Goal: Transaction & Acquisition: Book appointment/travel/reservation

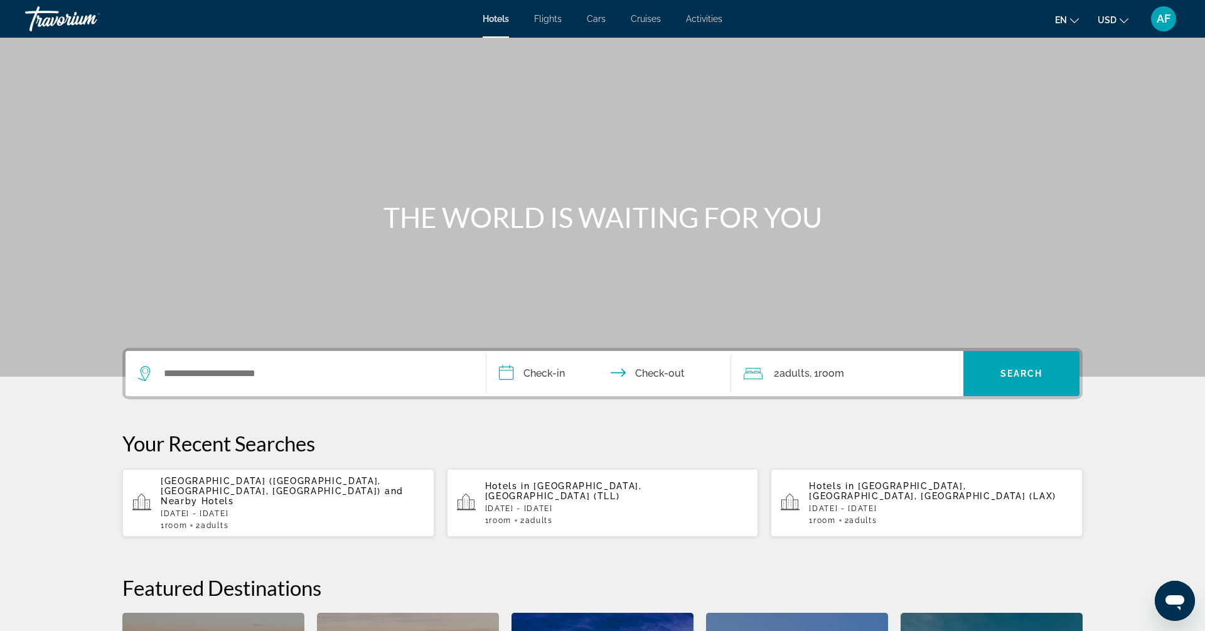
click at [232, 509] on p "[DATE] - [DATE]" at bounding box center [293, 513] width 264 height 9
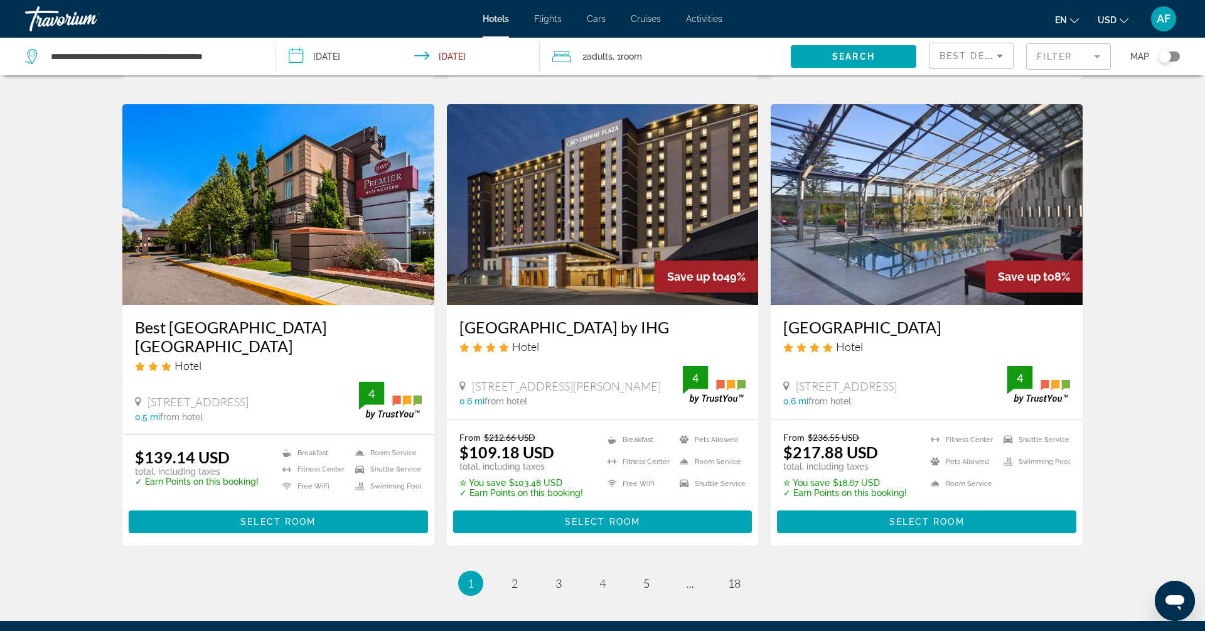
scroll to position [1462, 0]
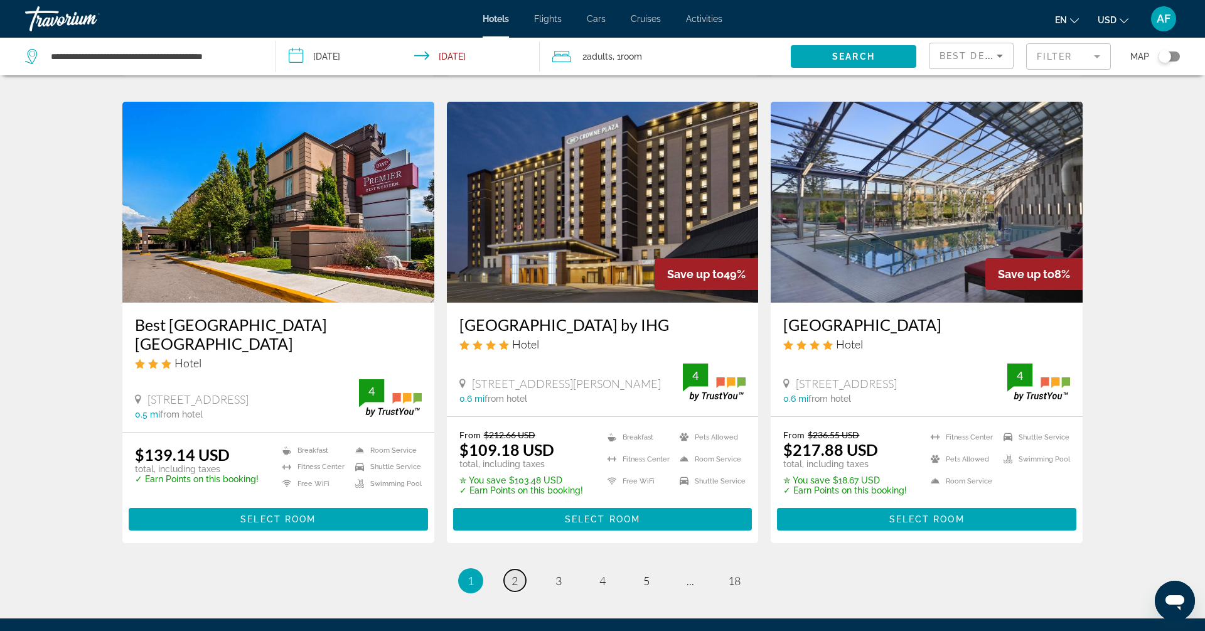
click at [515, 574] on span "2" at bounding box center [514, 581] width 6 height 14
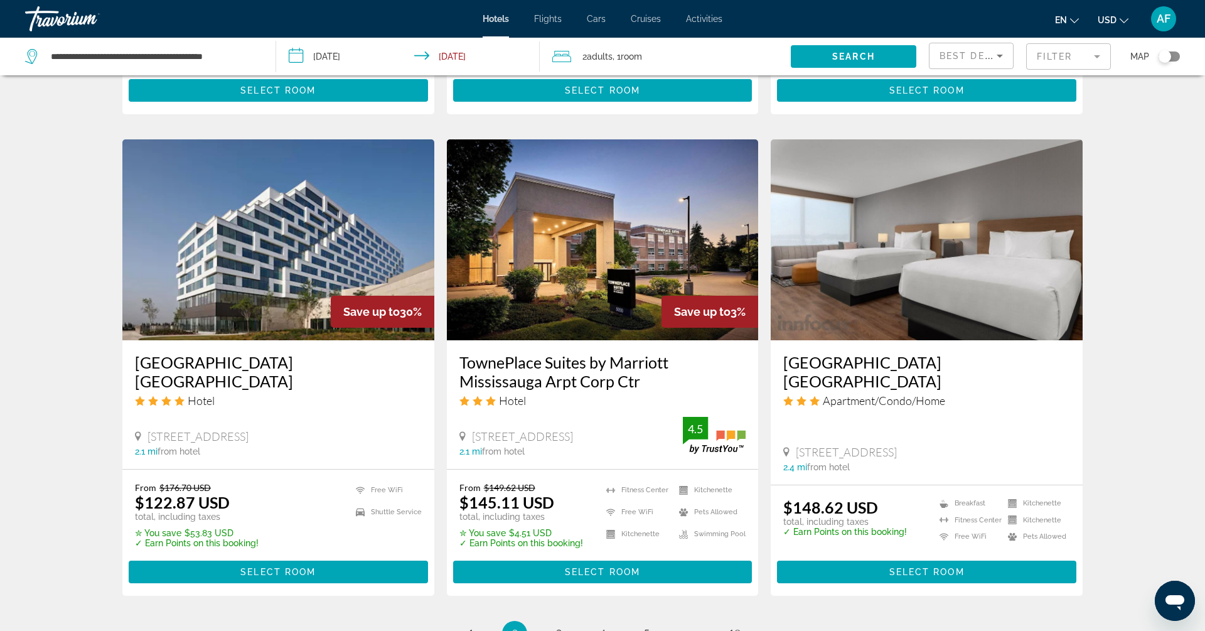
scroll to position [1423, 0]
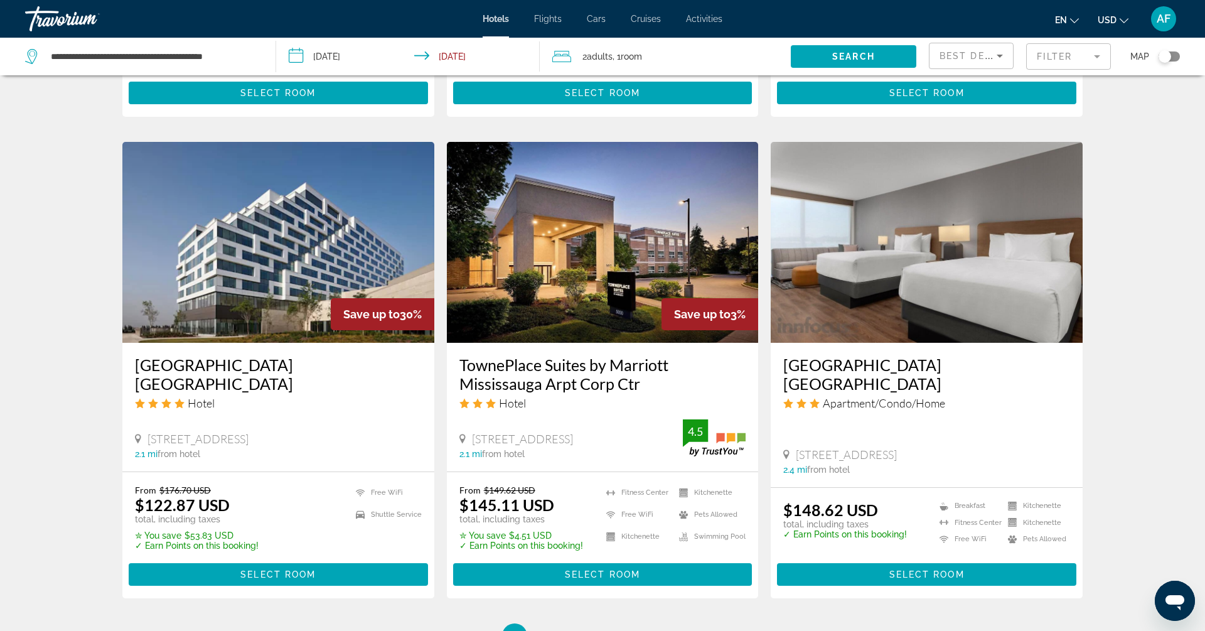
click at [264, 302] on img "Main content" at bounding box center [278, 242] width 312 height 201
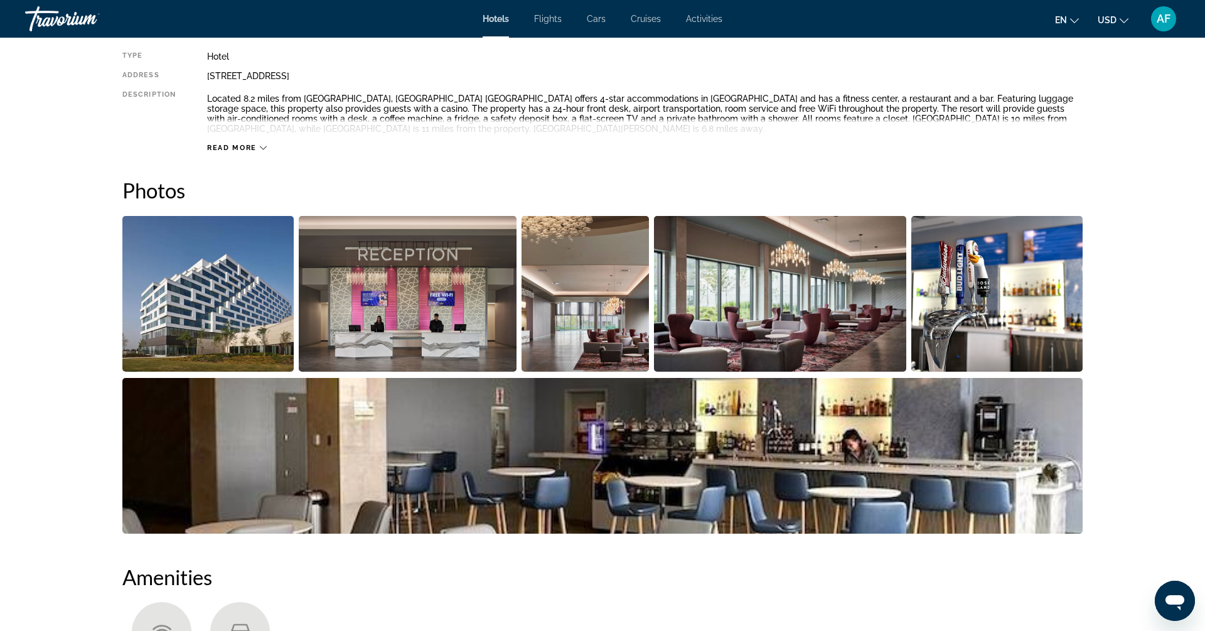
scroll to position [467, 0]
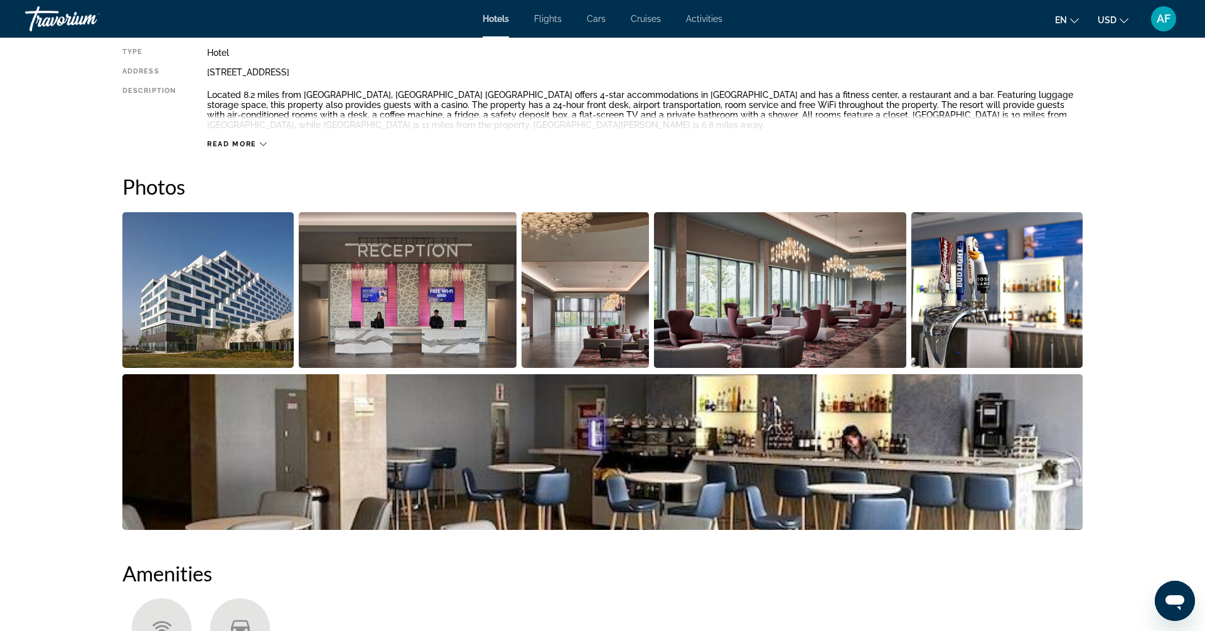
click at [254, 143] on span "Read more" at bounding box center [232, 144] width 50 height 8
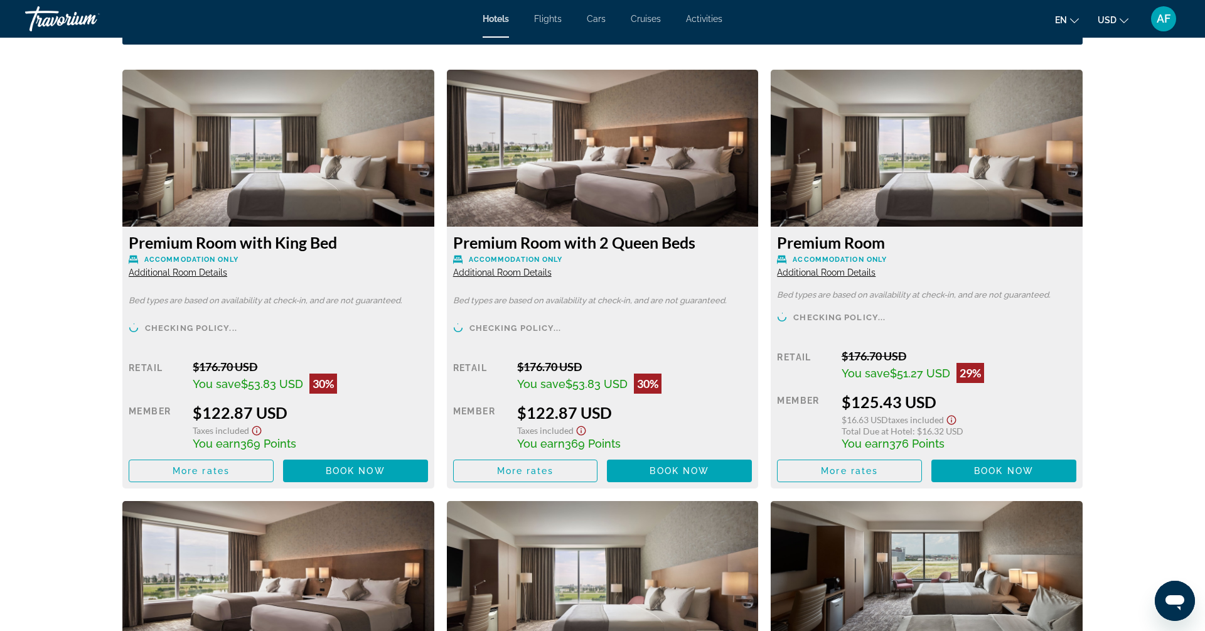
scroll to position [1658, 0]
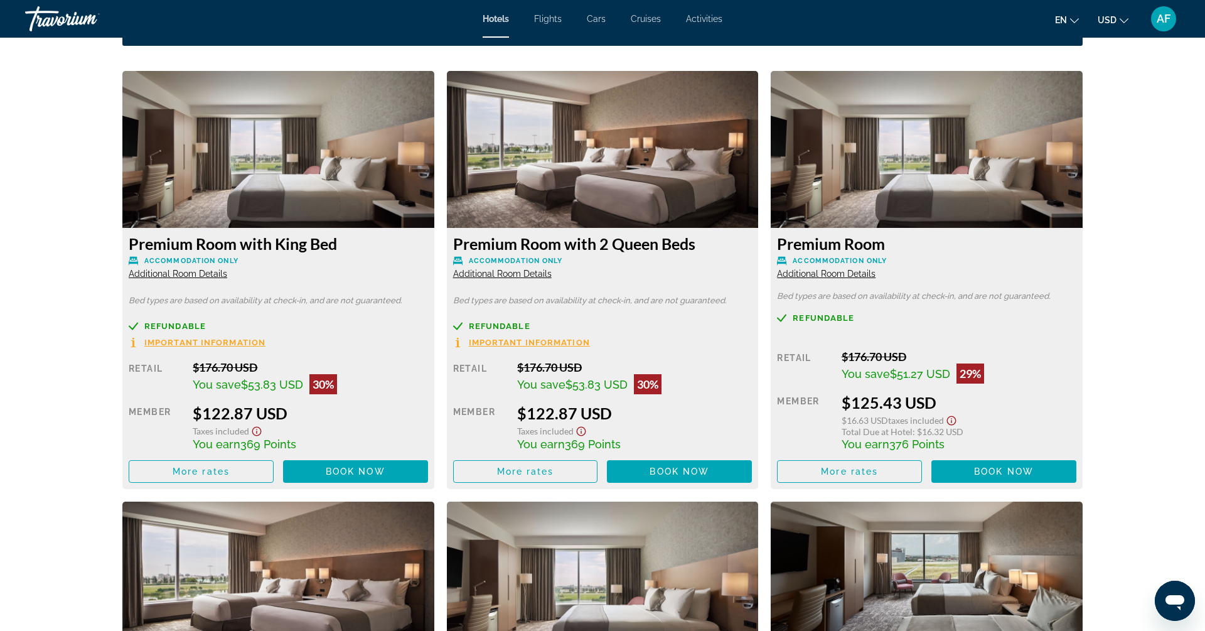
click at [229, 341] on span "Important Information" at bounding box center [204, 342] width 121 height 8
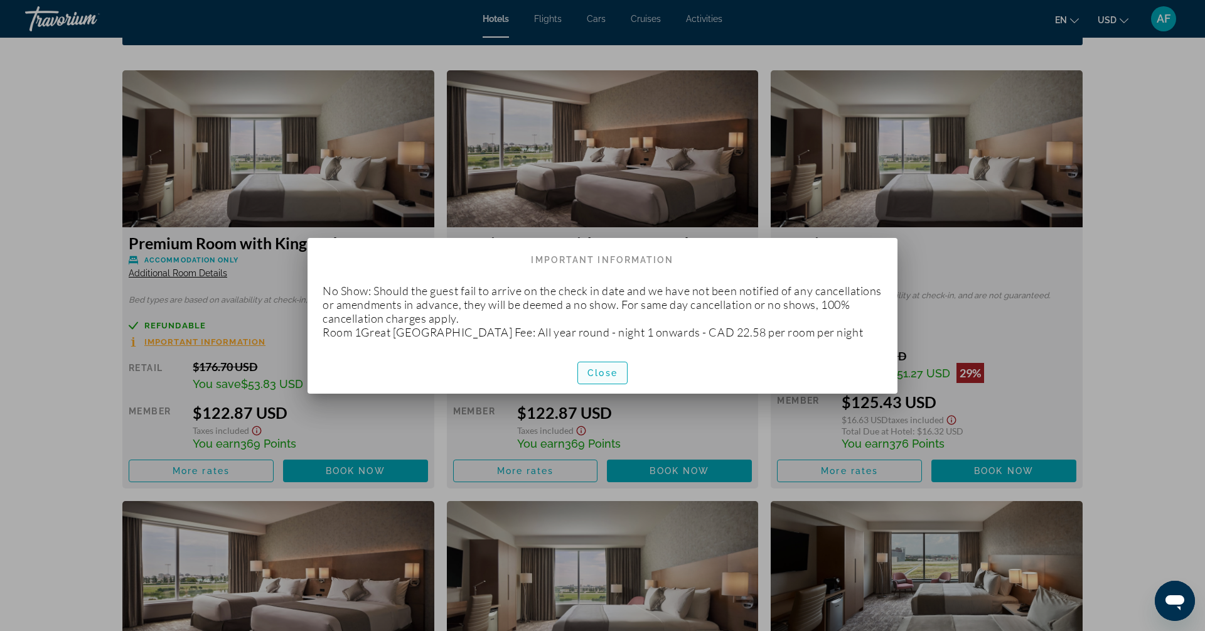
click at [614, 376] on span "Close" at bounding box center [602, 373] width 30 height 10
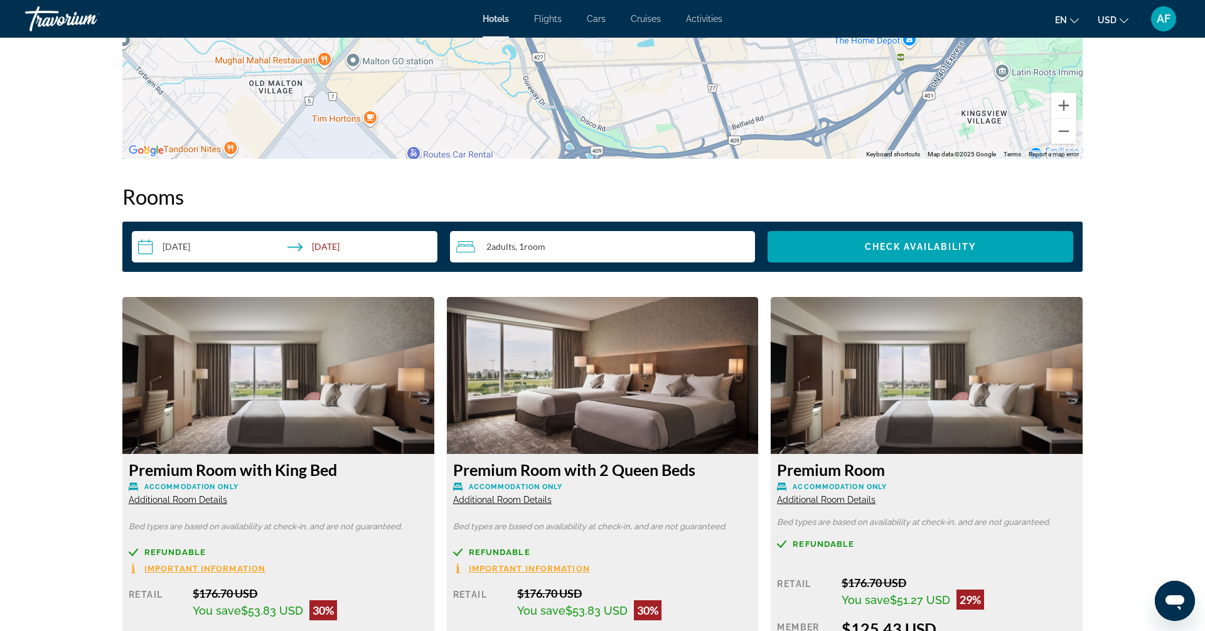
scroll to position [1369, 0]
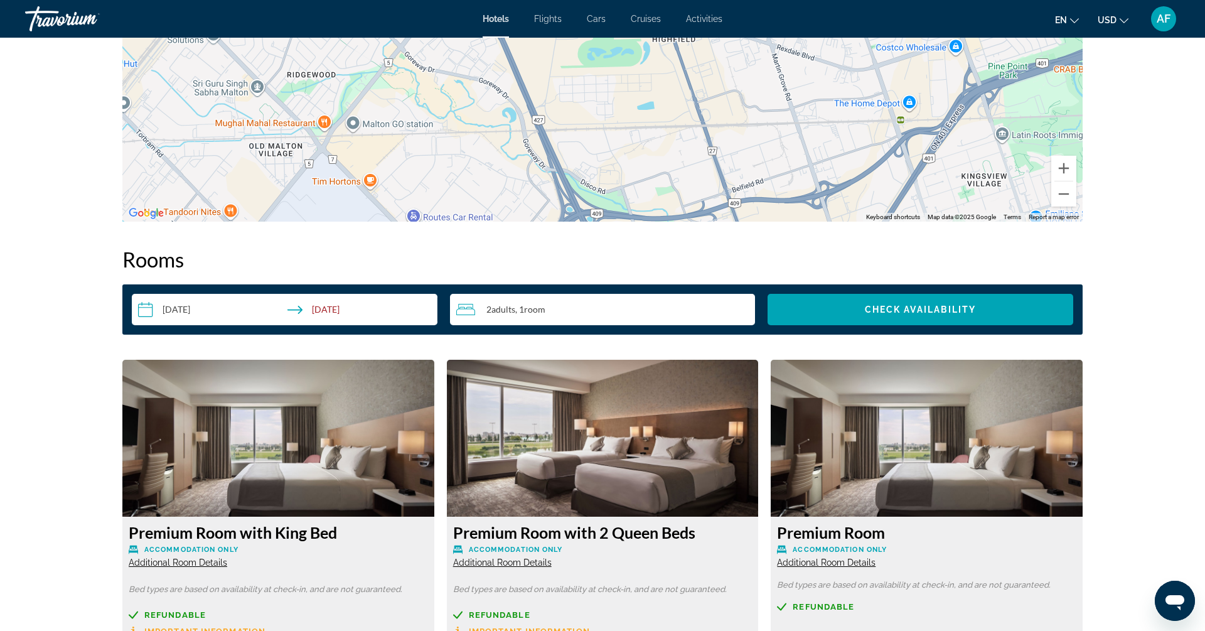
click at [1123, 19] on icon "Change currency" at bounding box center [1123, 20] width 9 height 9
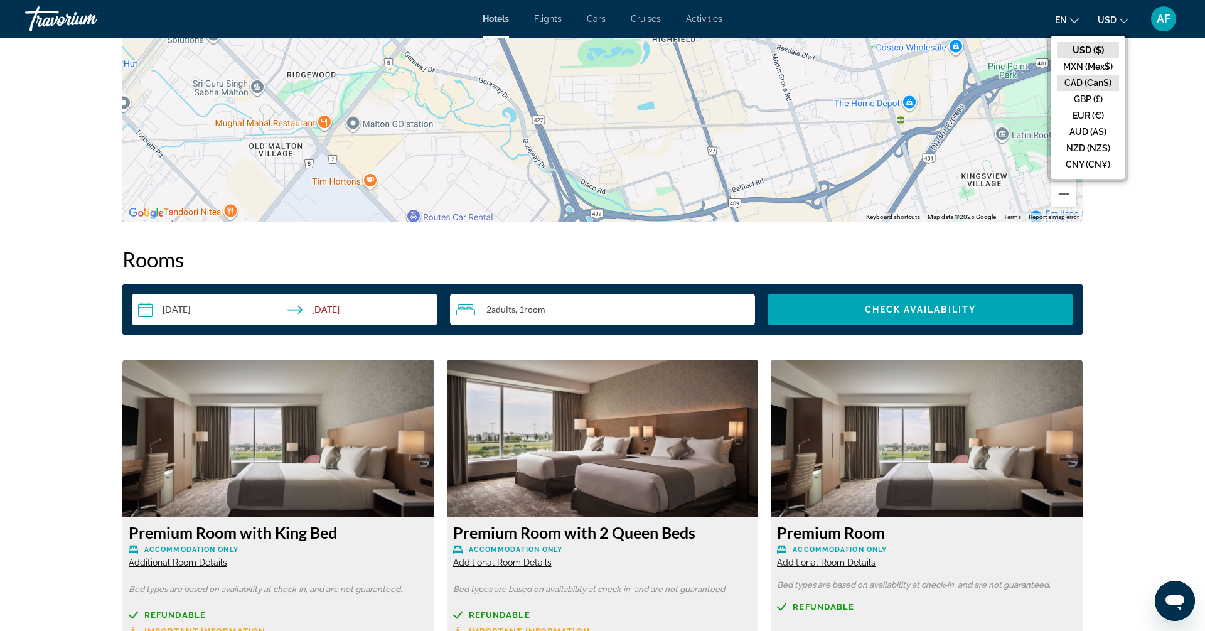
click at [1093, 86] on button "CAD (Can$)" at bounding box center [1088, 83] width 62 height 16
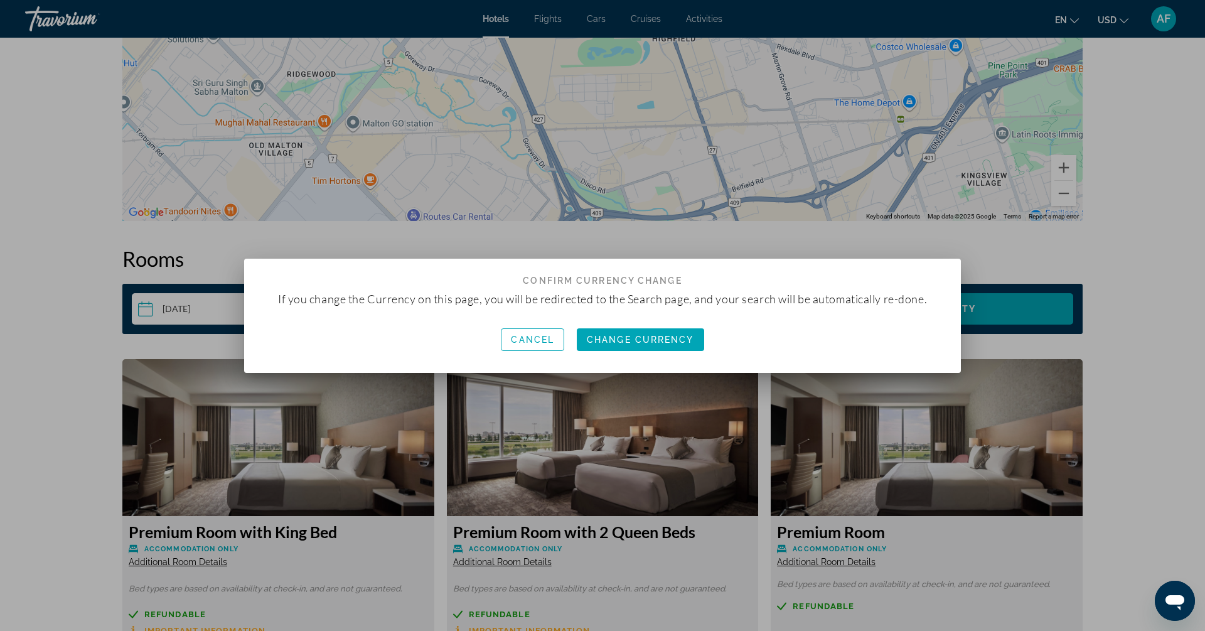
scroll to position [0, 0]
click at [648, 344] on span "Change Currency" at bounding box center [640, 339] width 107 height 10
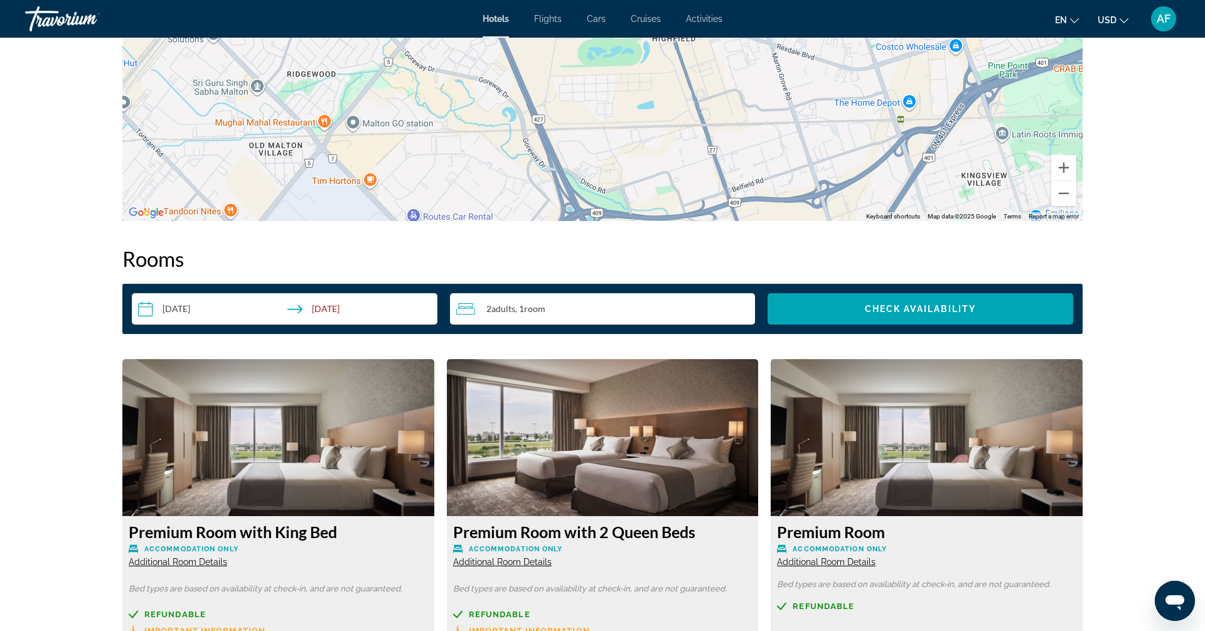
scroll to position [1369, 0]
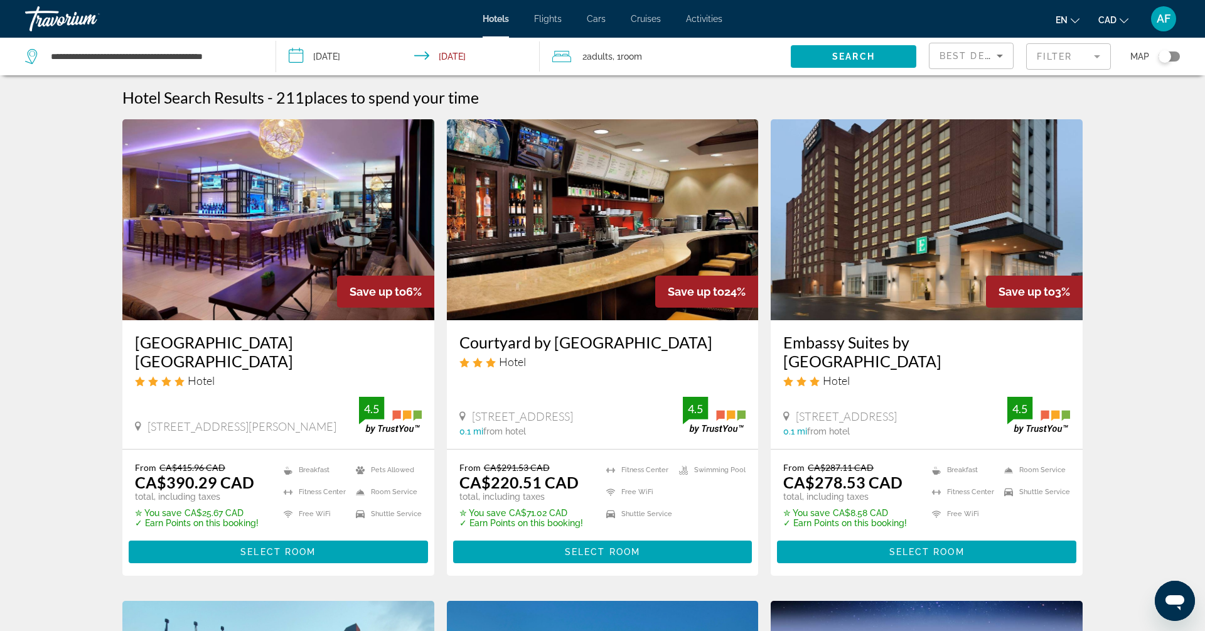
click at [1104, 59] on mat-form-field "Filter" at bounding box center [1068, 56] width 85 height 26
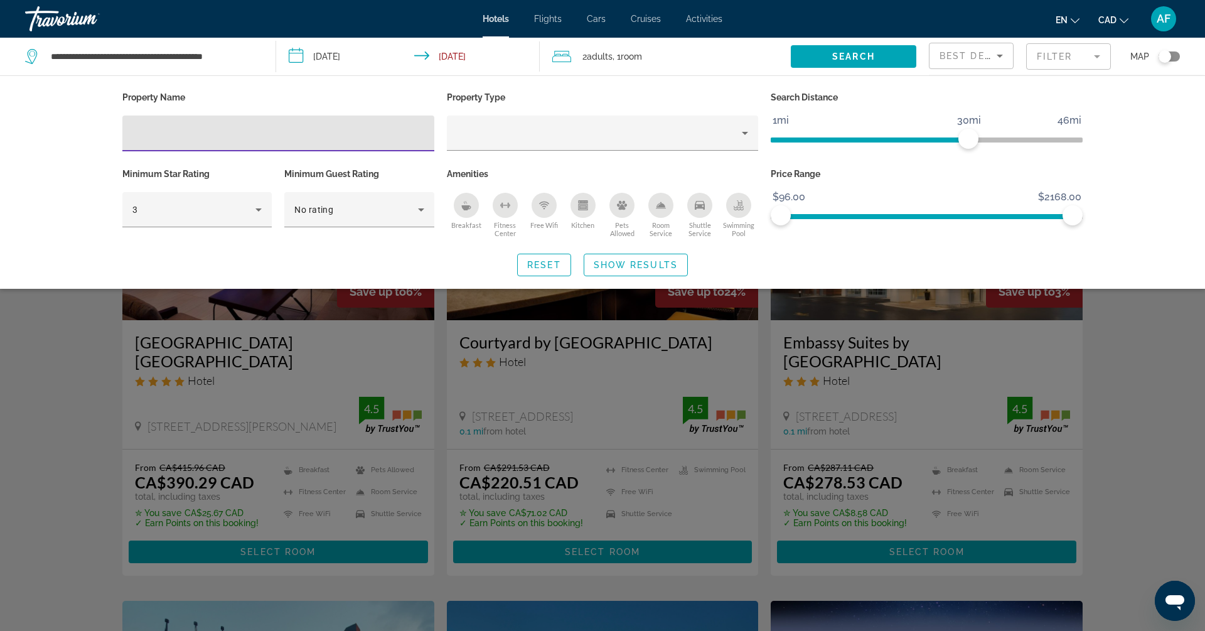
click at [1126, 112] on div "Property Name Property Type Search Distance 1mi 46mi 30mi Minimum Star Rating 3…" at bounding box center [602, 181] width 1205 height 213
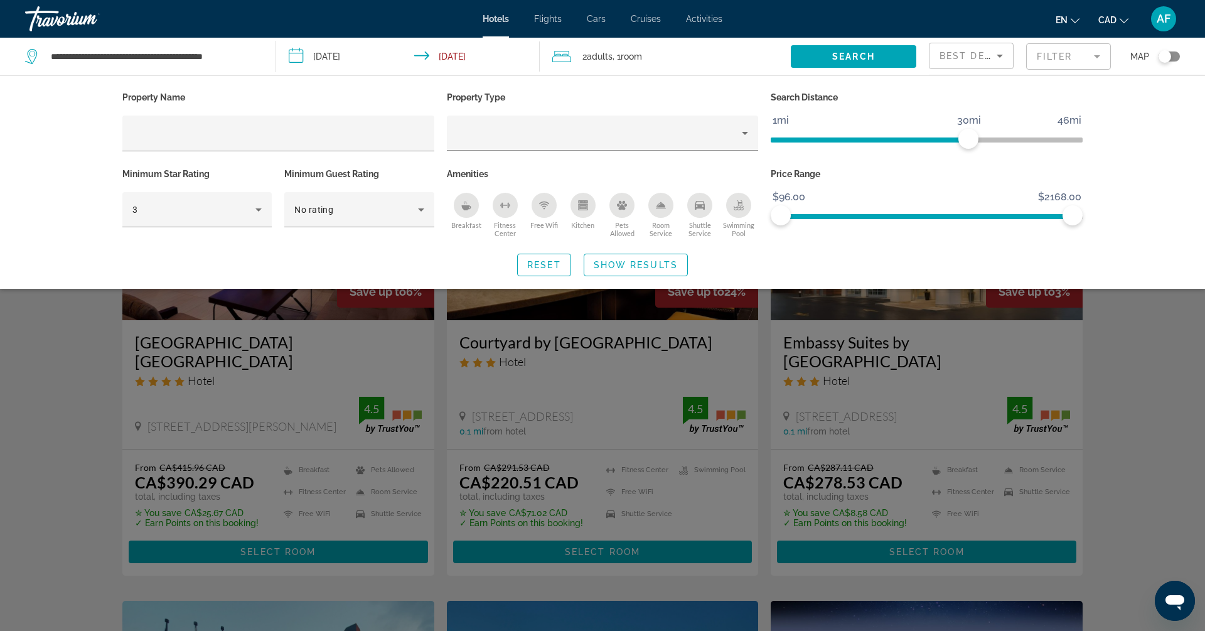
click at [1000, 53] on icon "Sort by" at bounding box center [999, 55] width 15 height 15
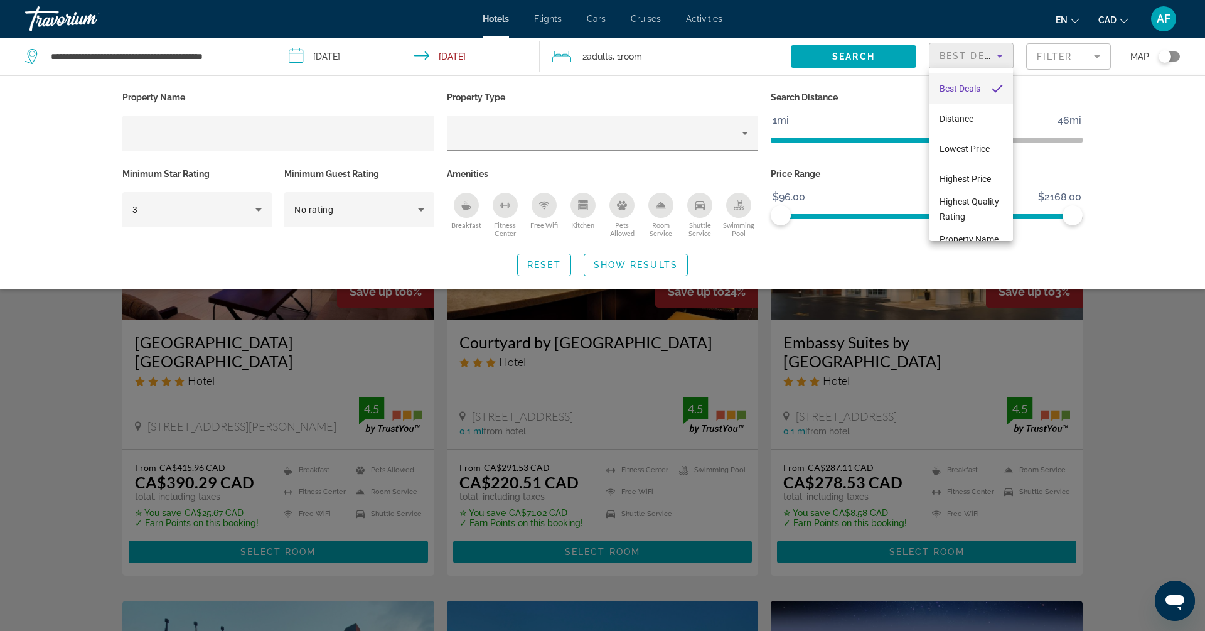
click at [1156, 127] on div at bounding box center [602, 315] width 1205 height 631
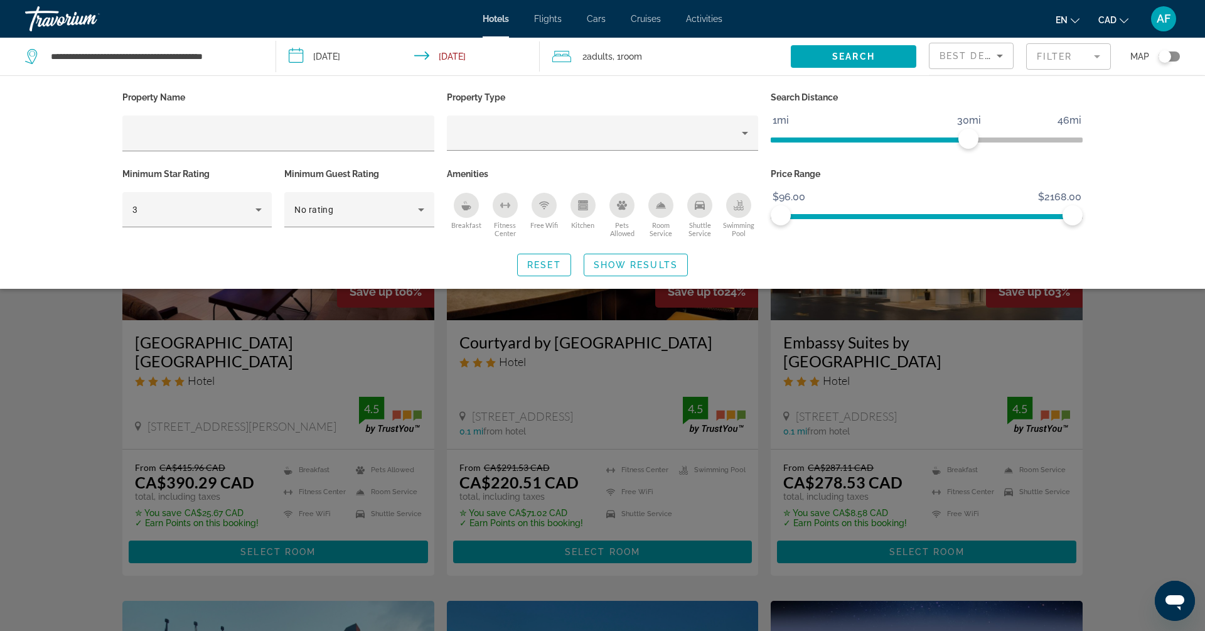
click at [1119, 417] on div "Search widget" at bounding box center [602, 409] width 1205 height 442
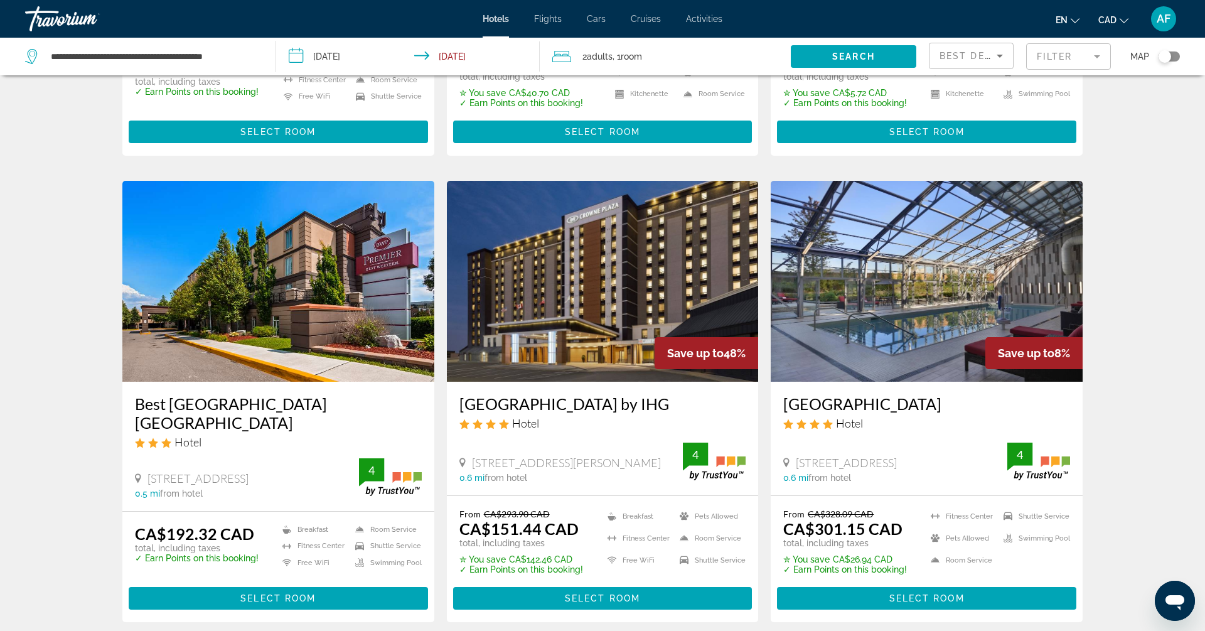
scroll to position [1388, 0]
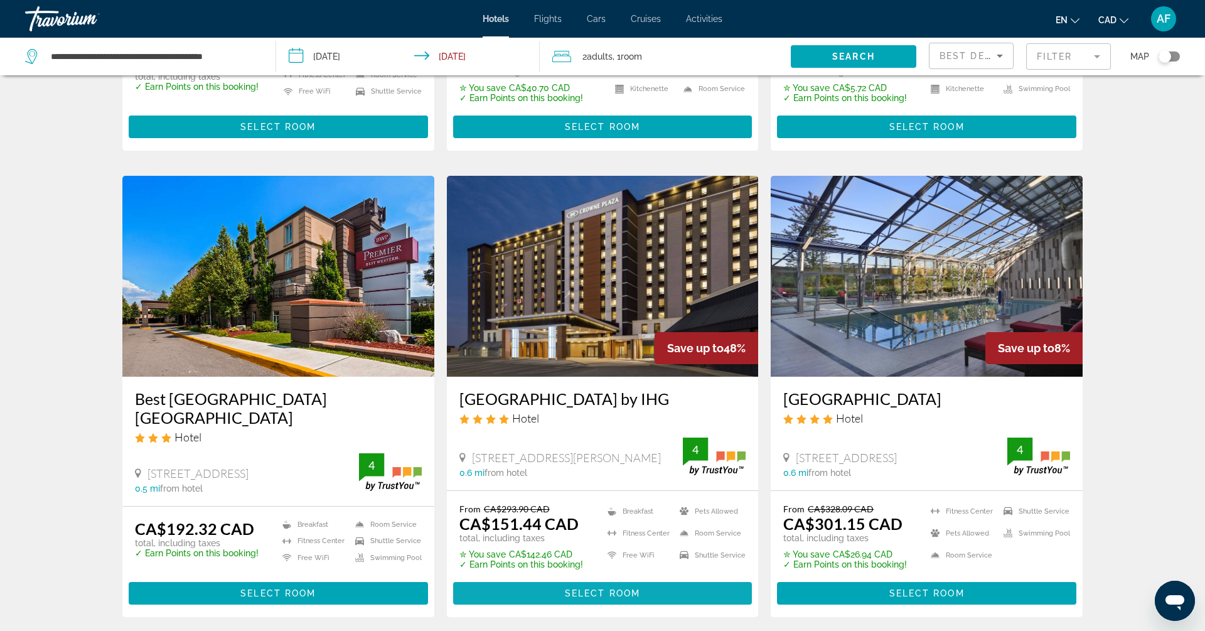
click at [542, 578] on span "Main content" at bounding box center [602, 593] width 299 height 30
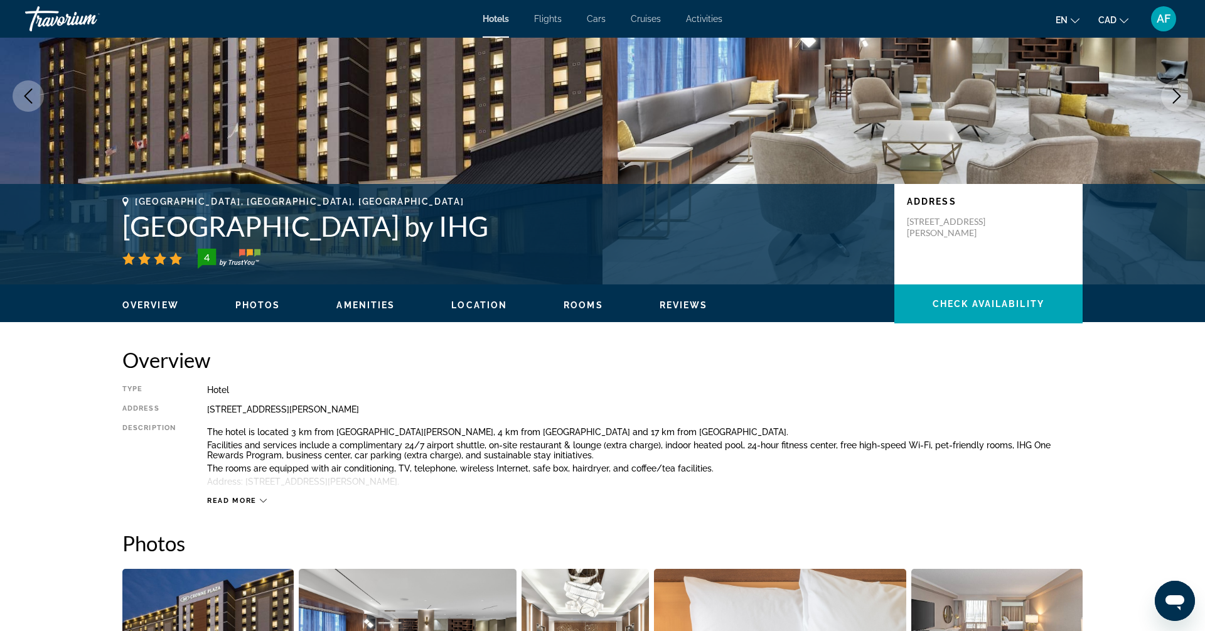
scroll to position [29, 0]
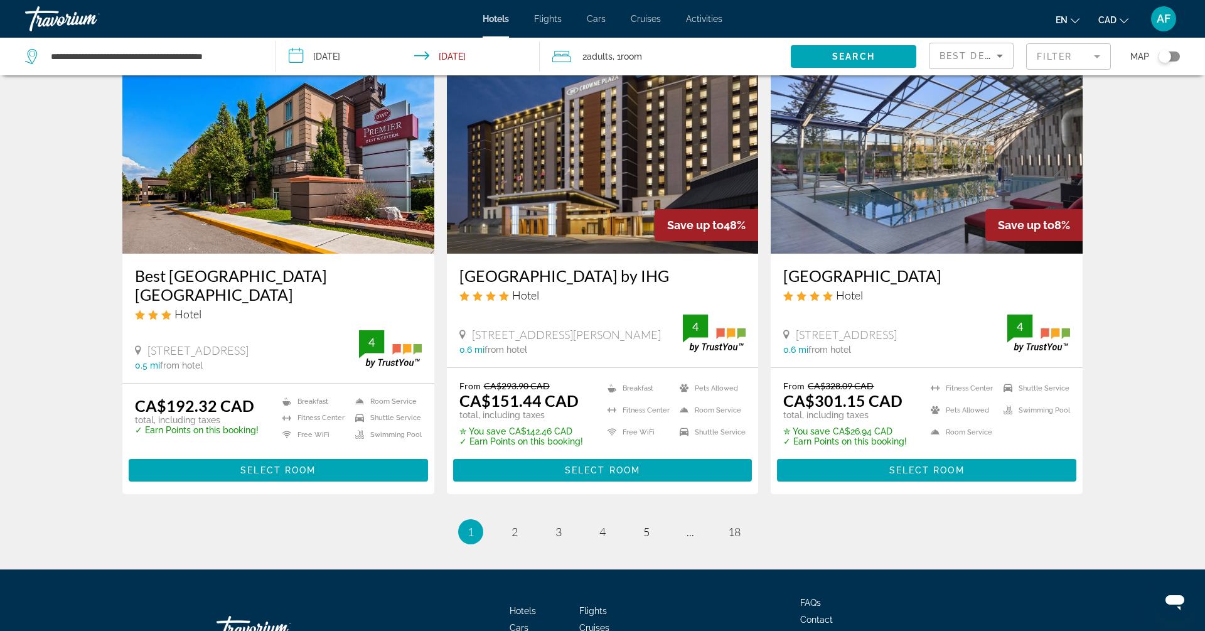
scroll to position [1509, 0]
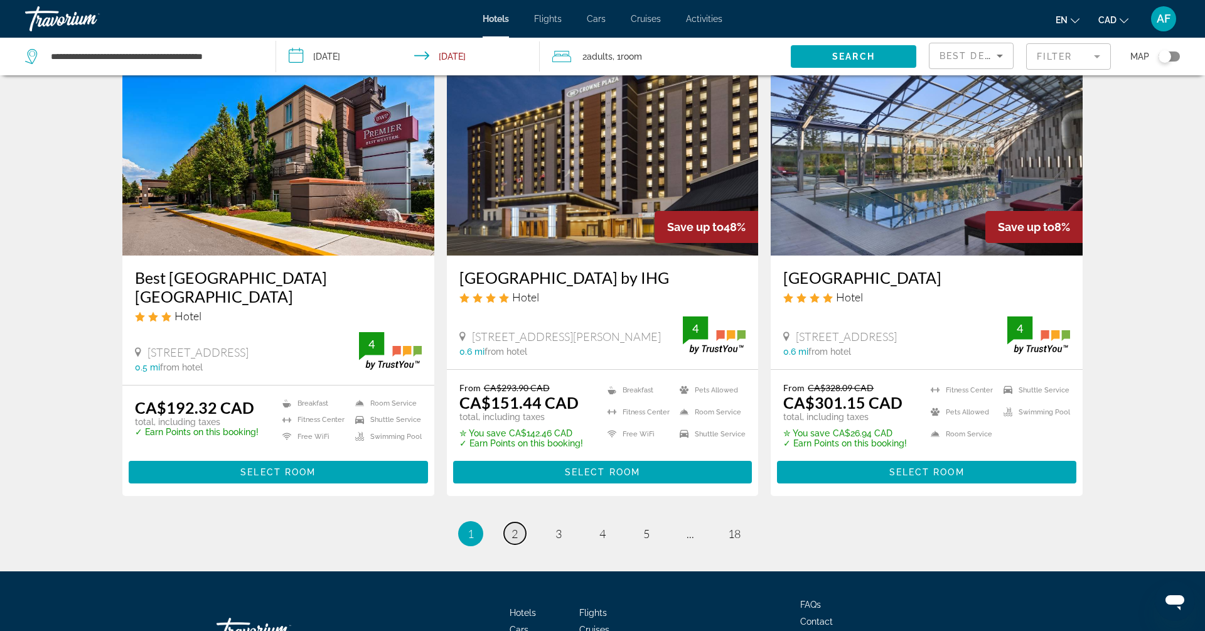
click at [514, 526] on span "2" at bounding box center [514, 533] width 6 height 14
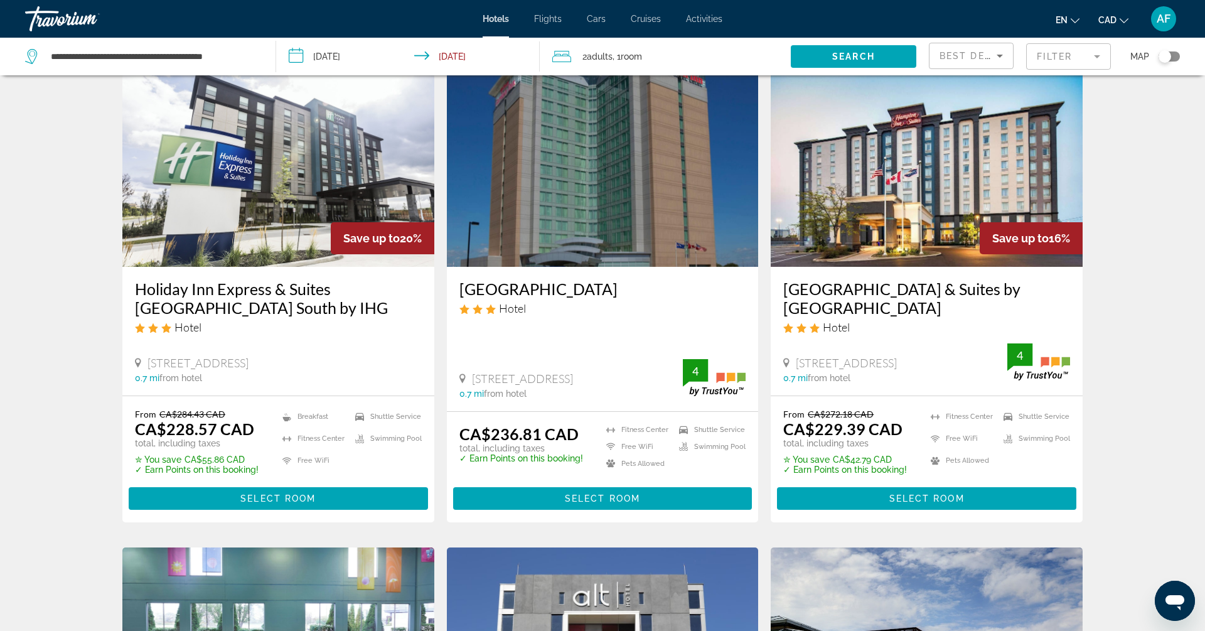
scroll to position [79, 0]
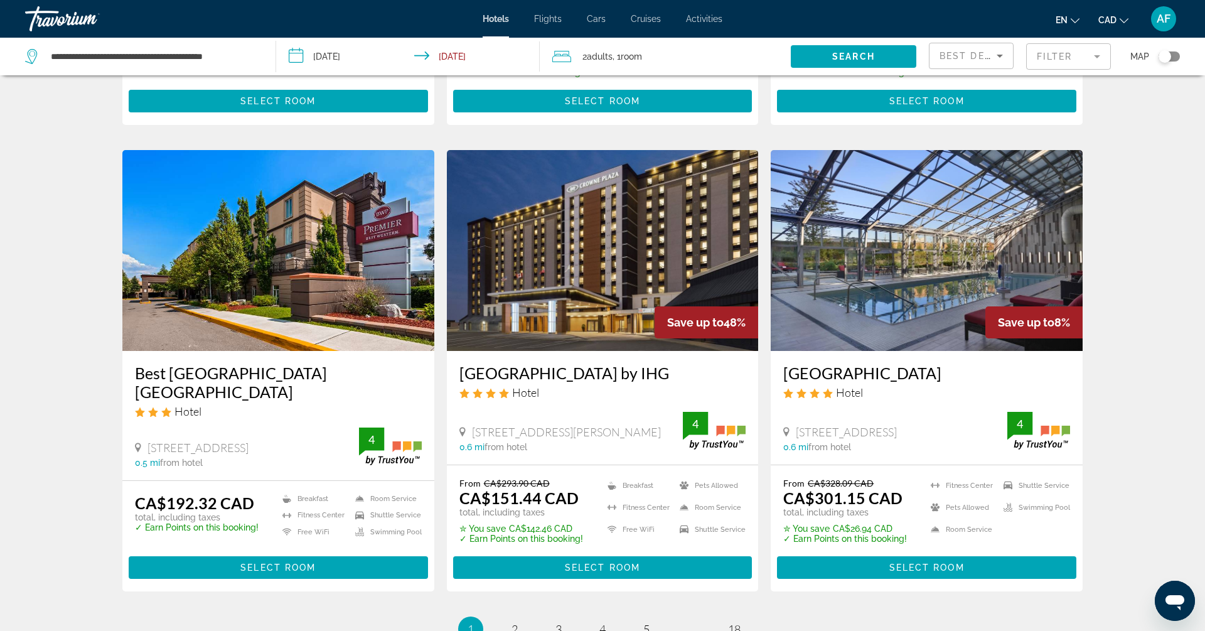
scroll to position [1416, 0]
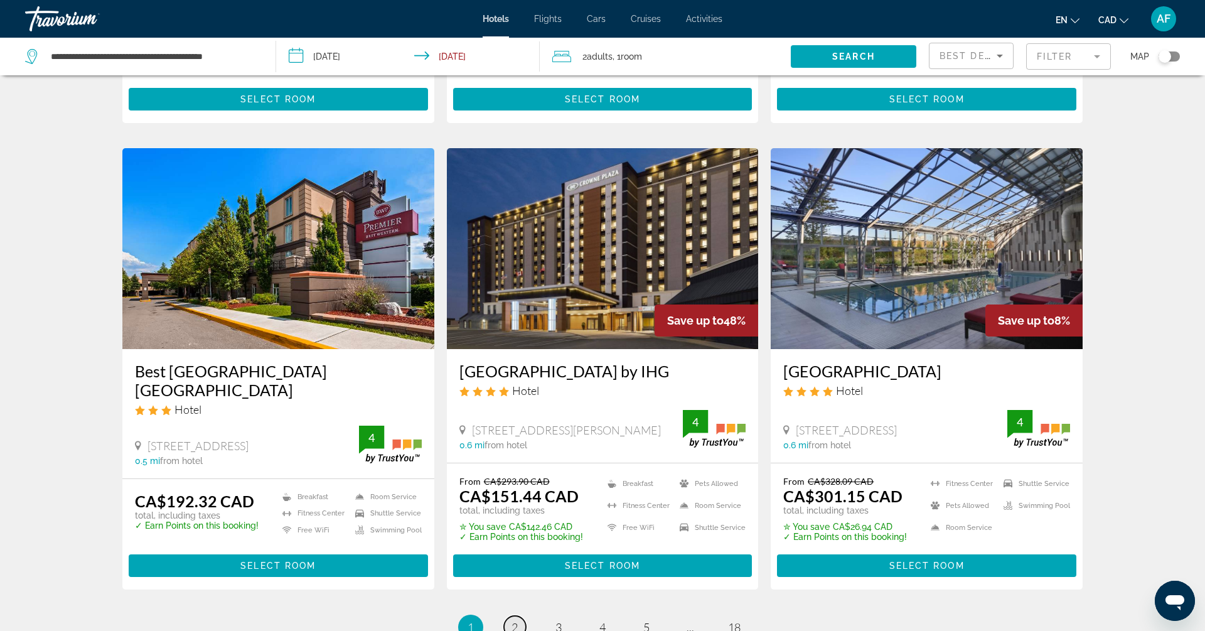
click at [512, 620] on span "2" at bounding box center [514, 627] width 6 height 14
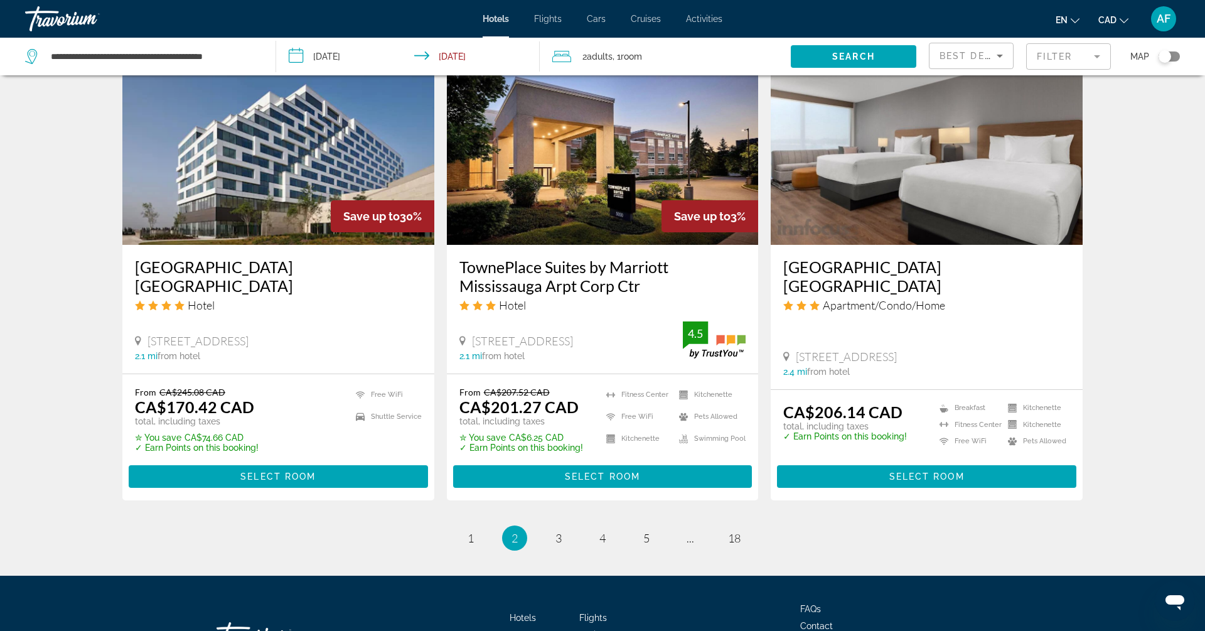
scroll to position [1525, 0]
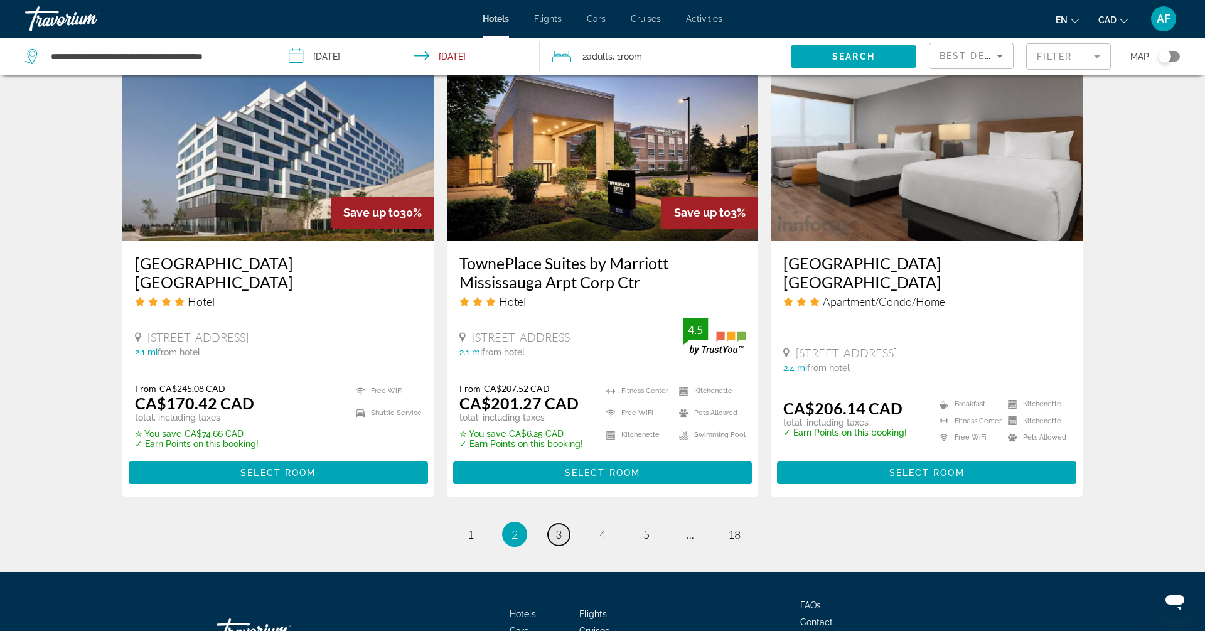
click at [559, 527] on span "3" at bounding box center [558, 534] width 6 height 14
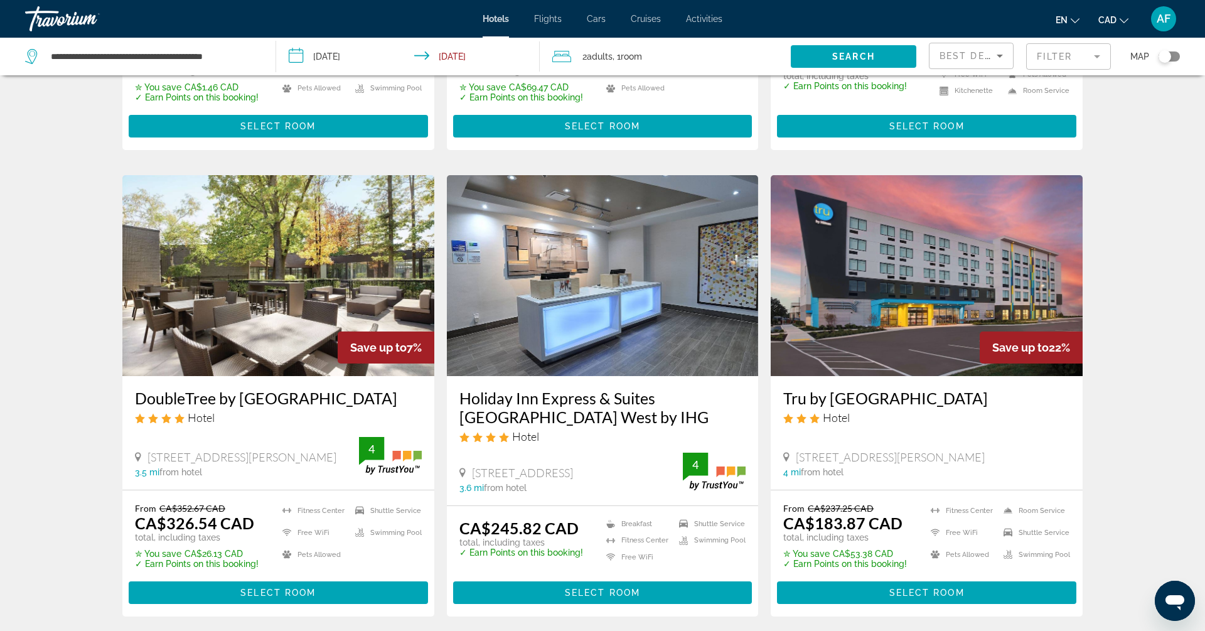
scroll to position [1586, 0]
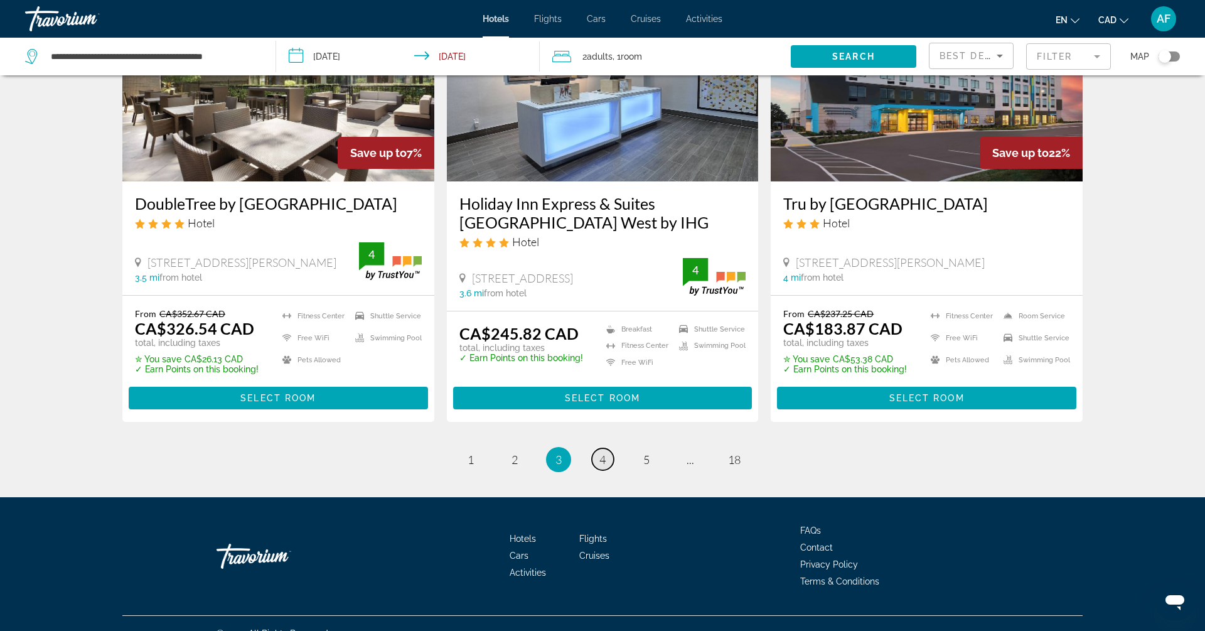
click at [604, 452] on span "4" at bounding box center [602, 459] width 6 height 14
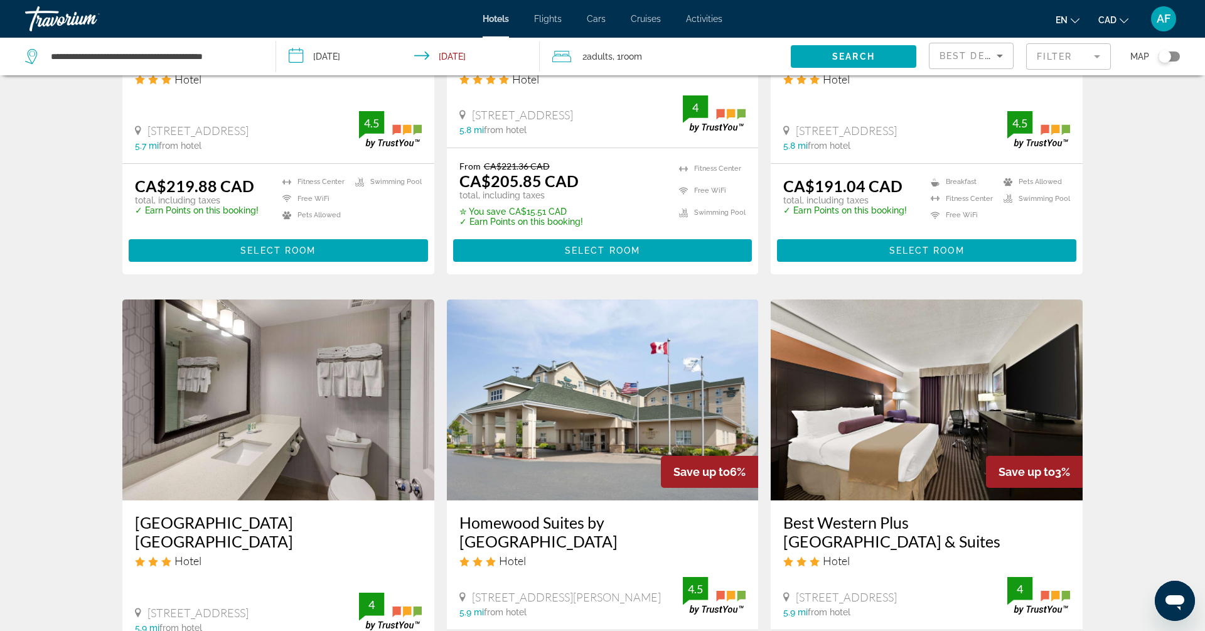
scroll to position [1586, 0]
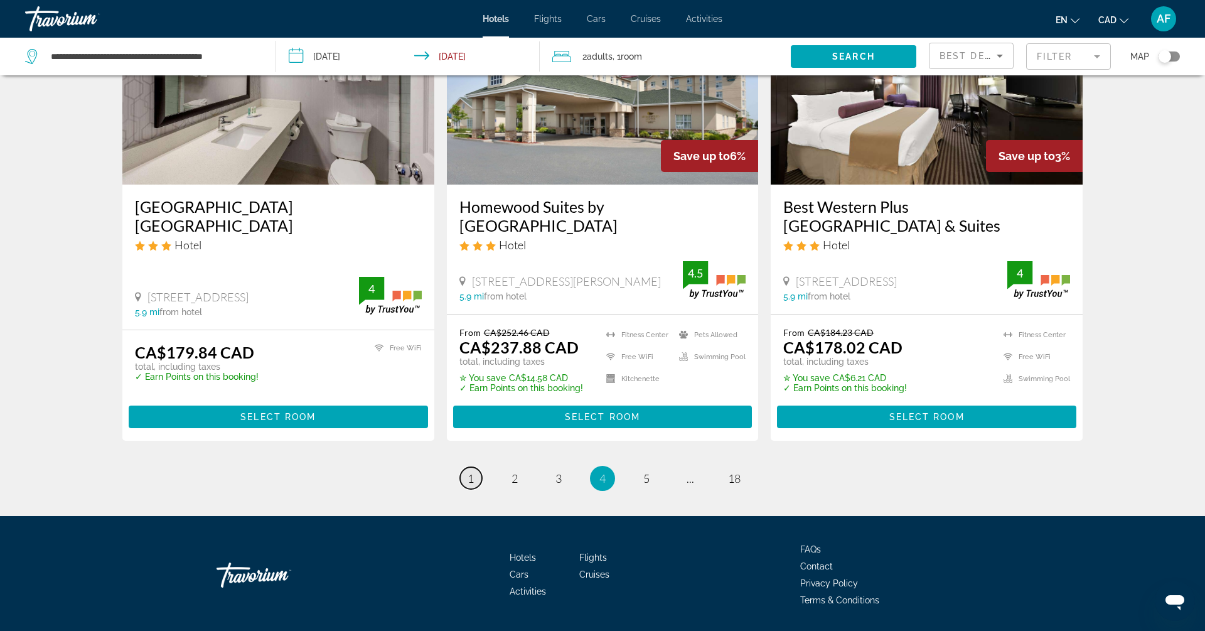
click at [473, 471] on span "1" at bounding box center [470, 478] width 6 height 14
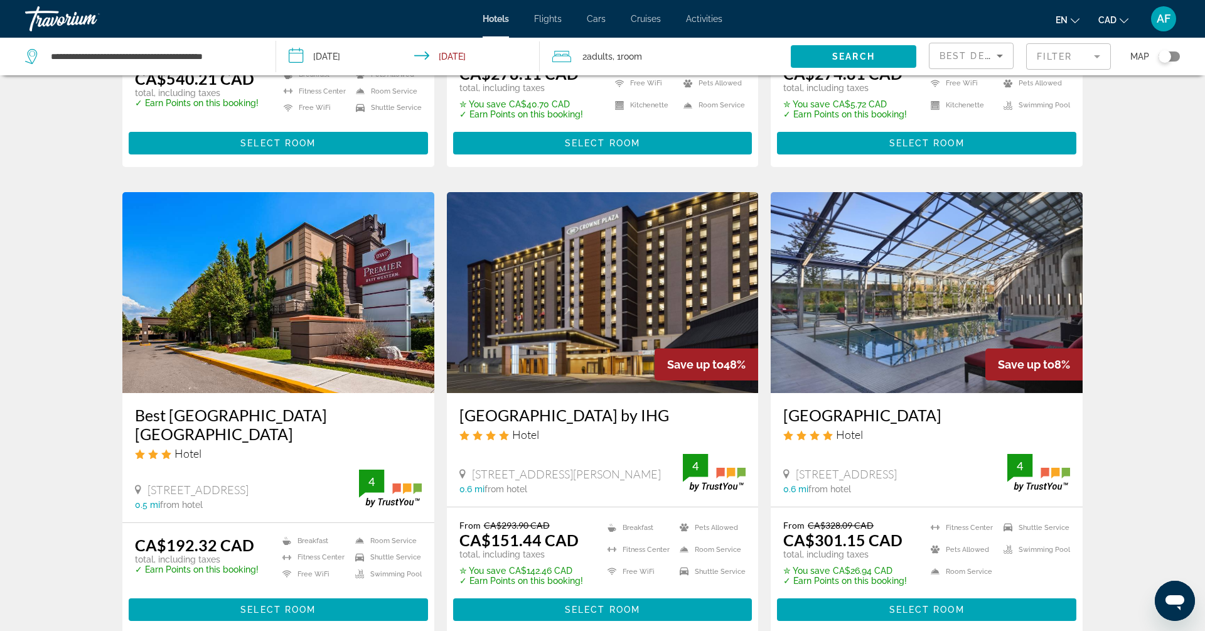
scroll to position [1373, 0]
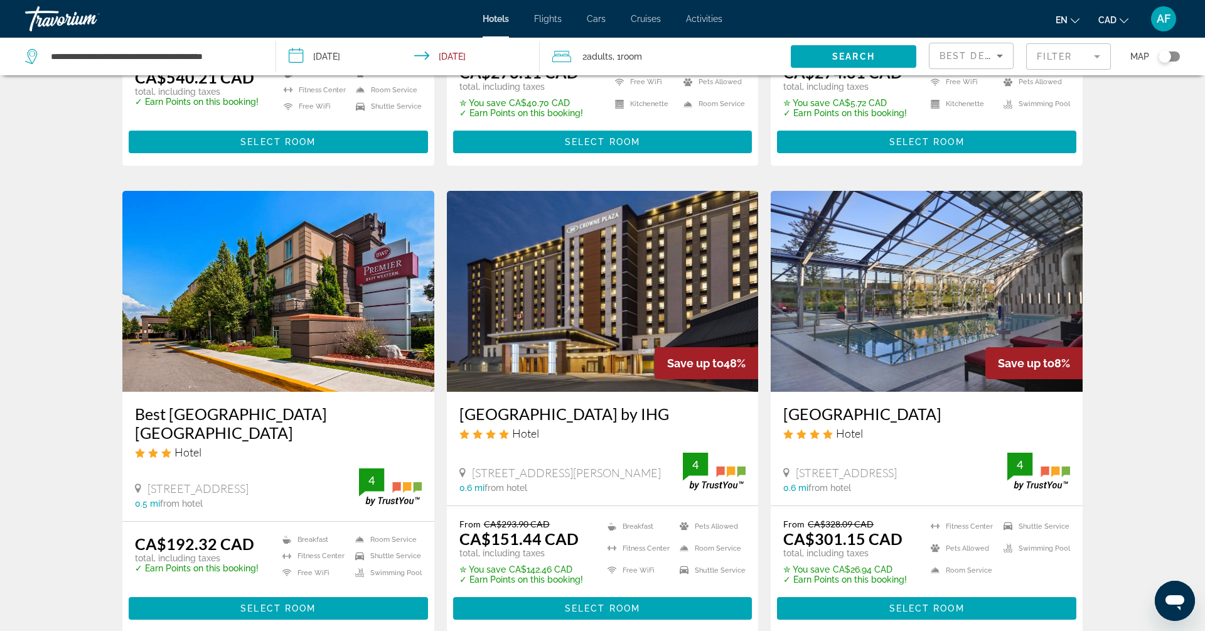
click at [576, 343] on img "Main content" at bounding box center [603, 291] width 312 height 201
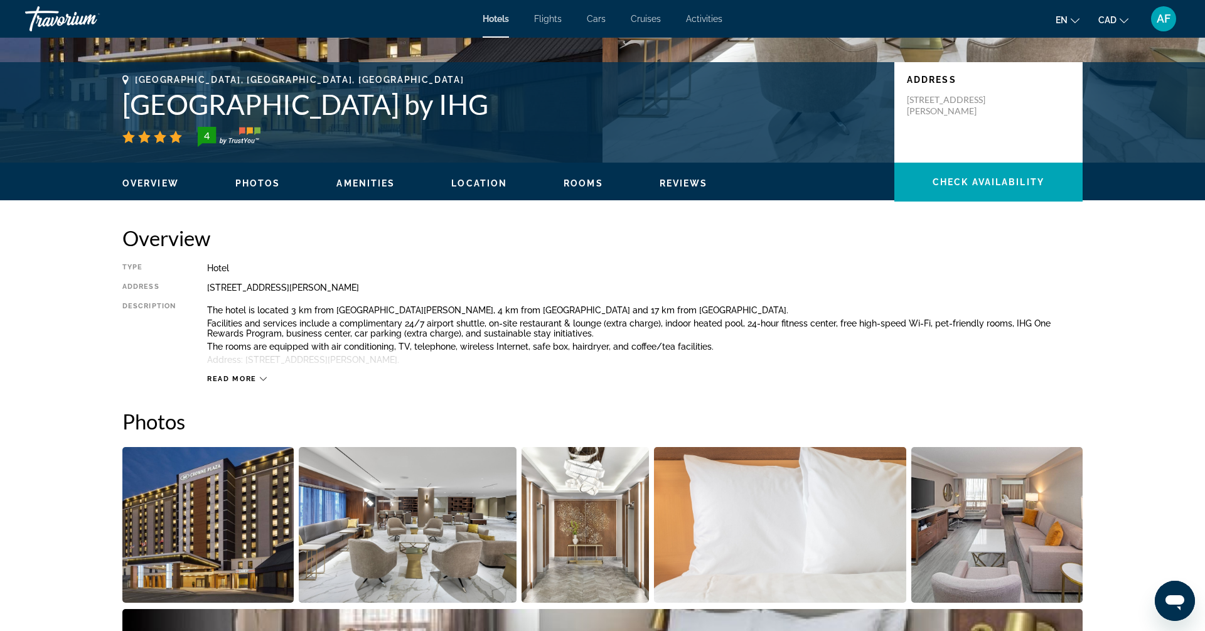
scroll to position [257, 0]
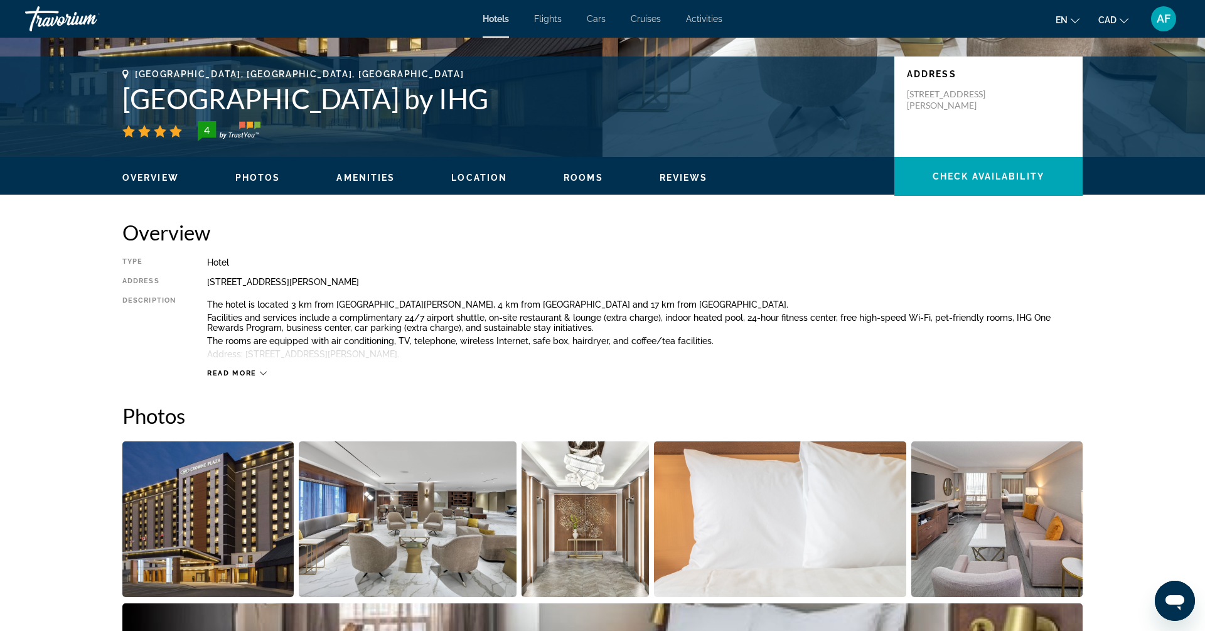
click at [225, 371] on span "Read more" at bounding box center [232, 373] width 50 height 8
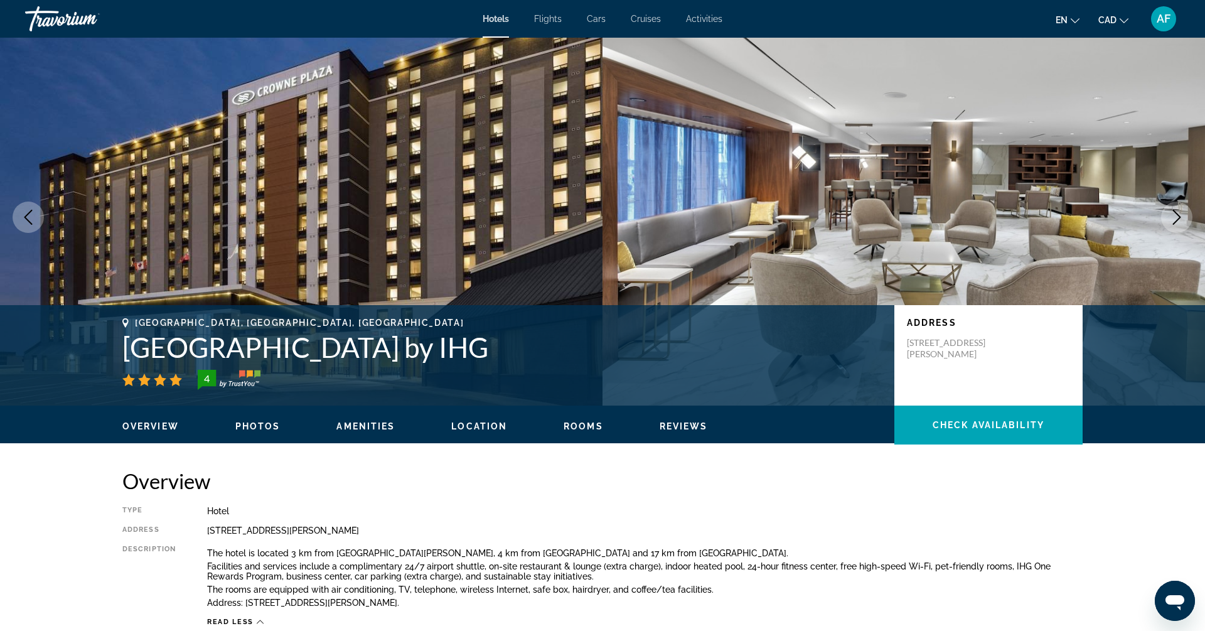
scroll to position [0, 0]
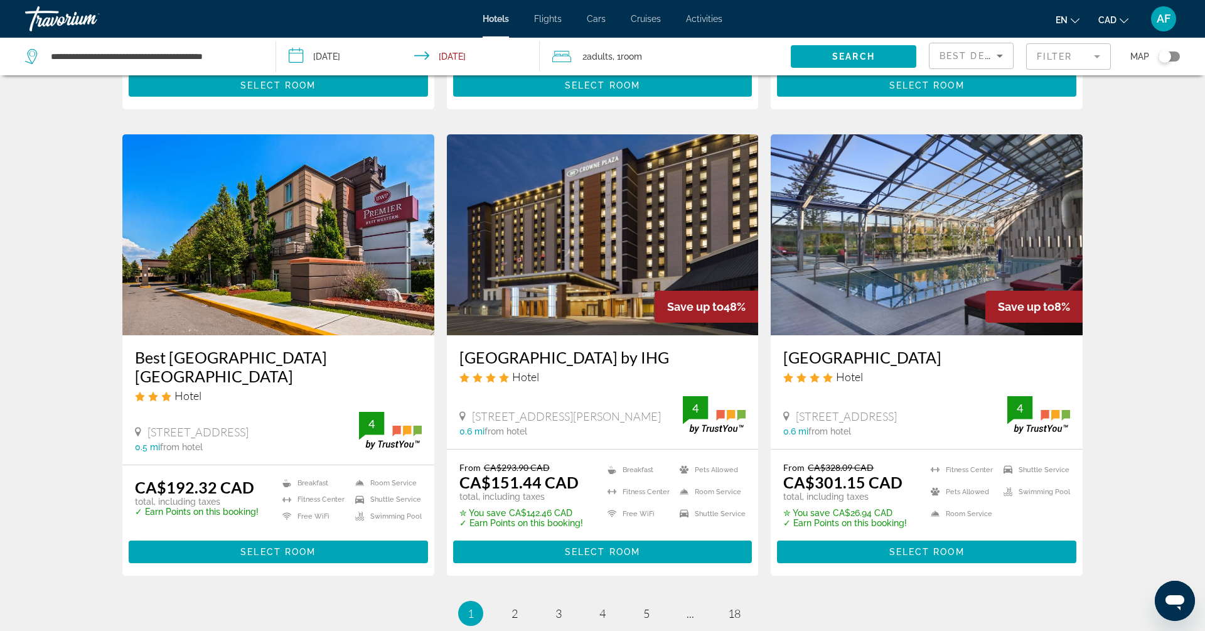
scroll to position [1446, 0]
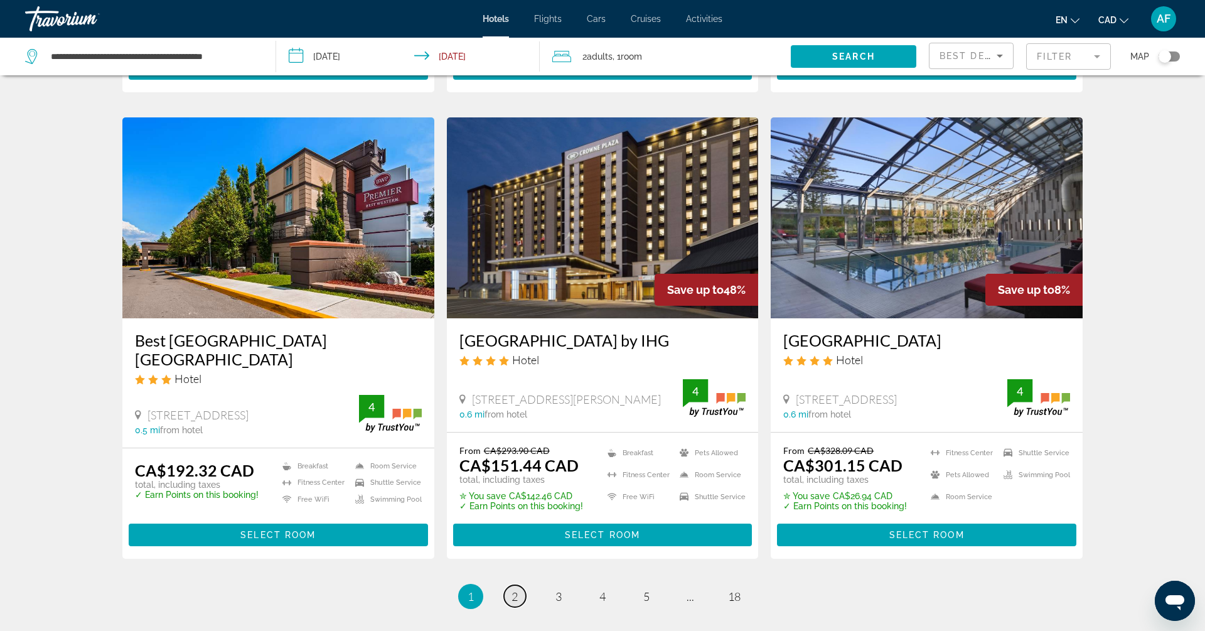
click at [515, 589] on span "2" at bounding box center [514, 596] width 6 height 14
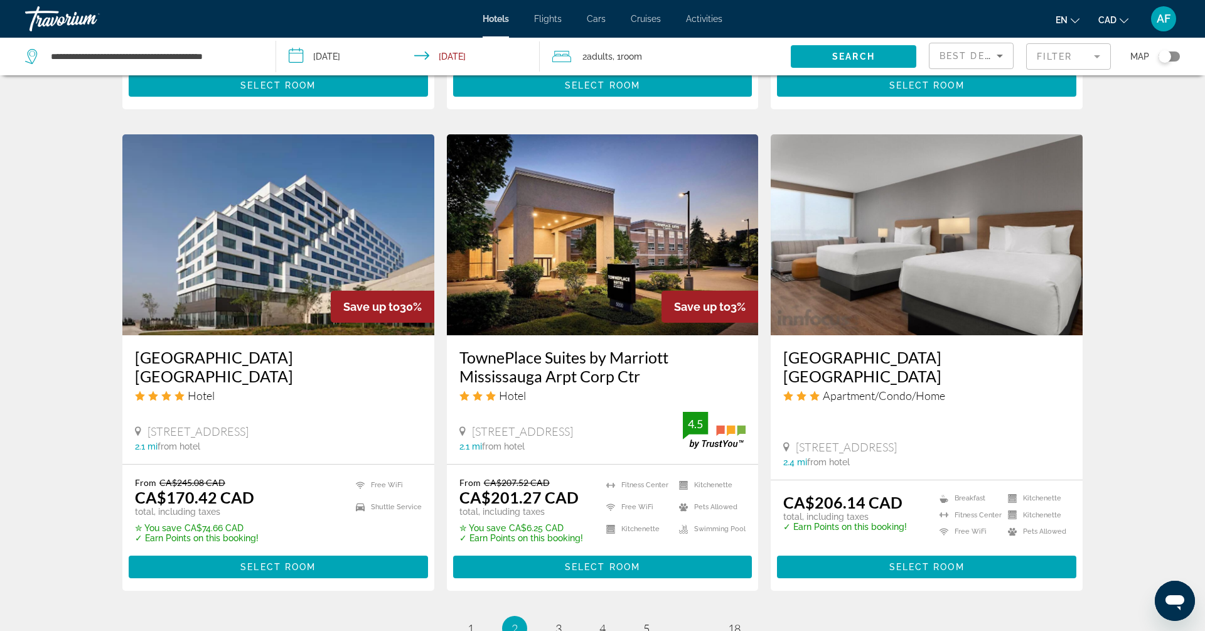
scroll to position [1439, 0]
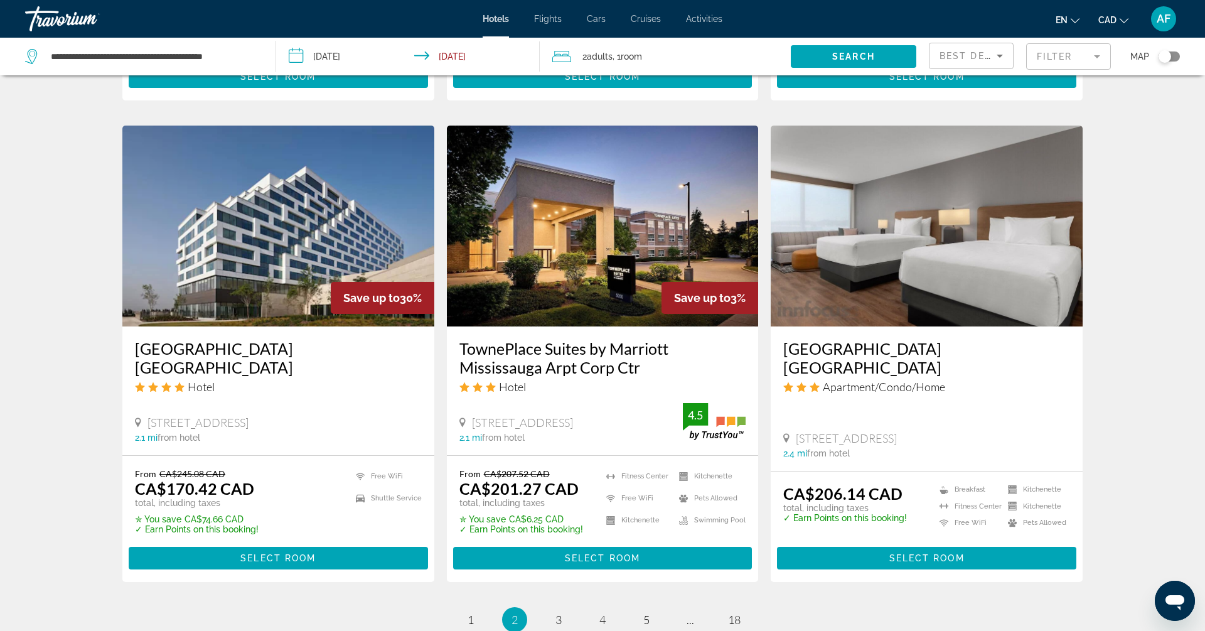
click at [184, 297] on img "Main content" at bounding box center [278, 225] width 312 height 201
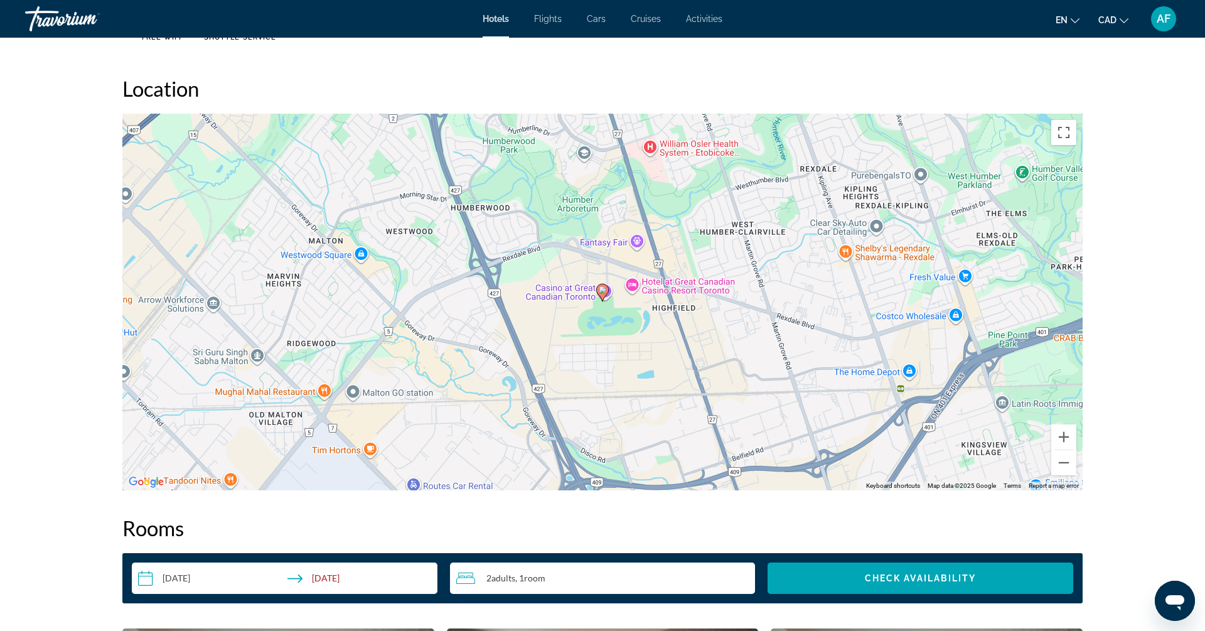
scroll to position [1102, 0]
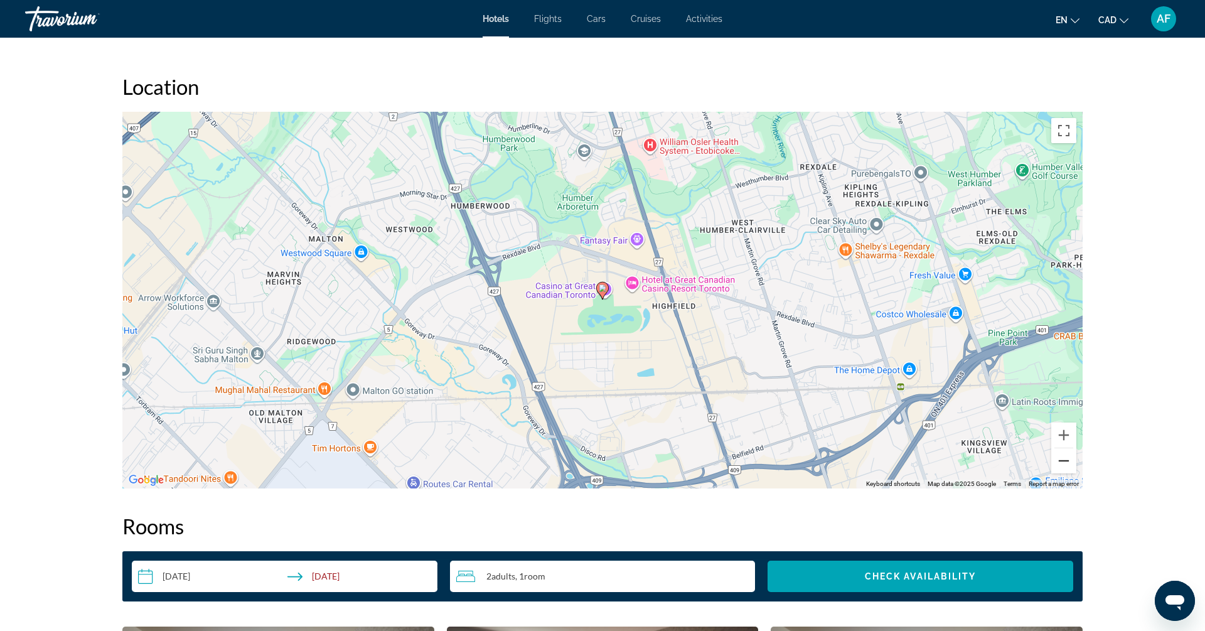
click at [1064, 470] on button "Zoom out" at bounding box center [1063, 460] width 25 height 25
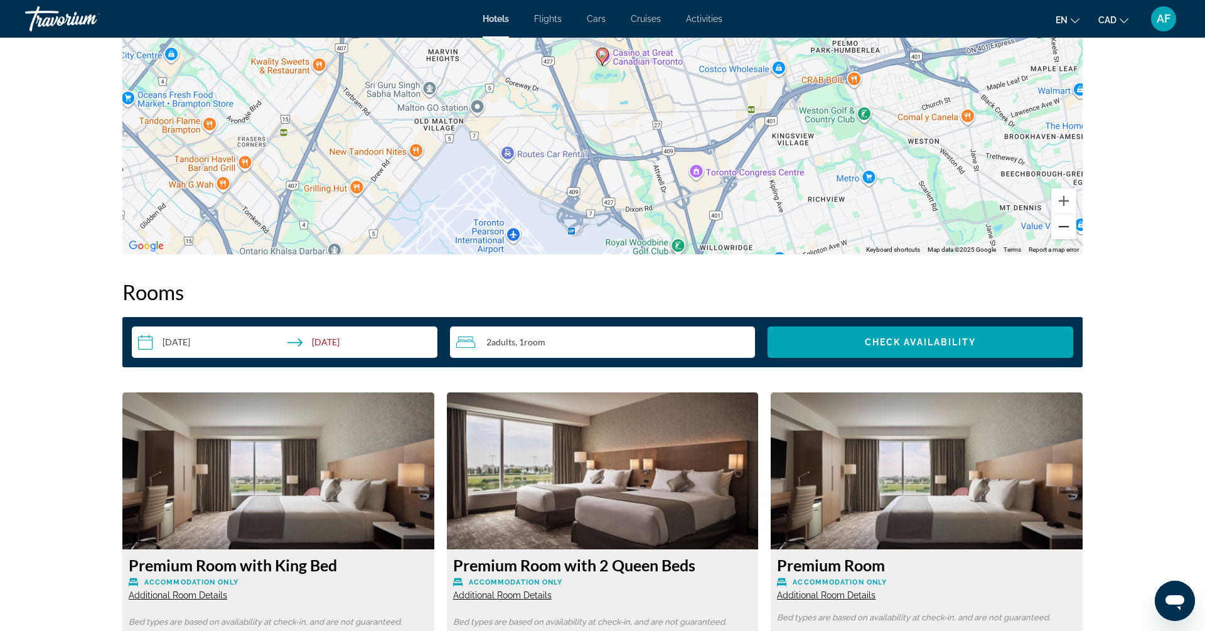
scroll to position [1584, 0]
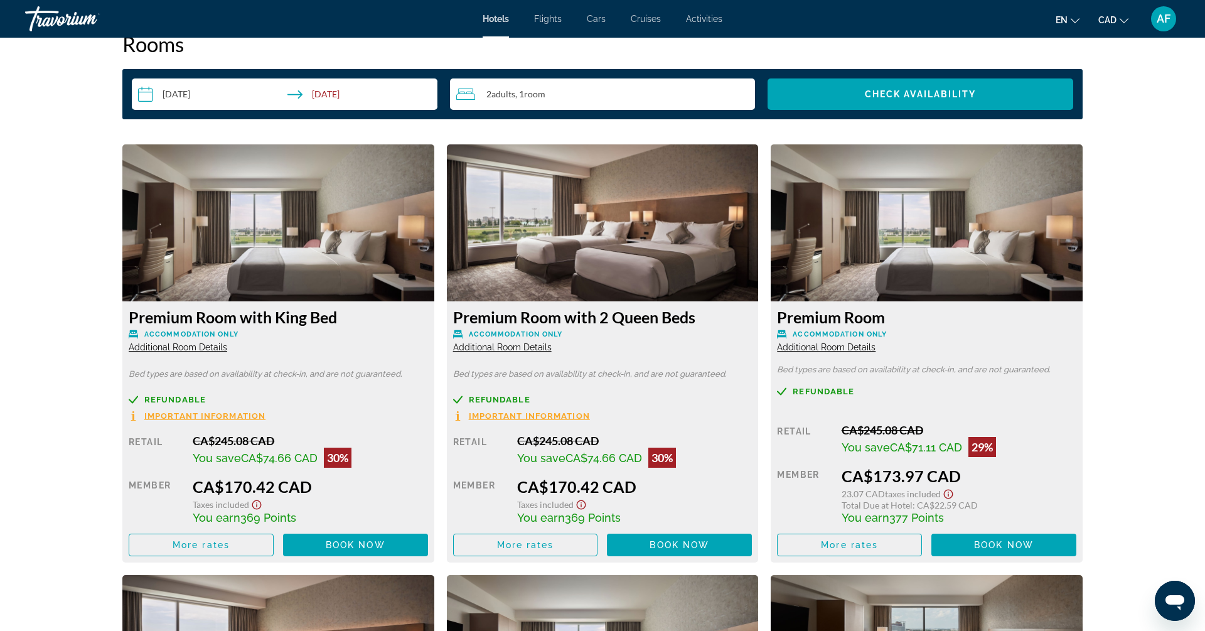
click at [843, 349] on span "Additional Room Details" at bounding box center [826, 347] width 99 height 10
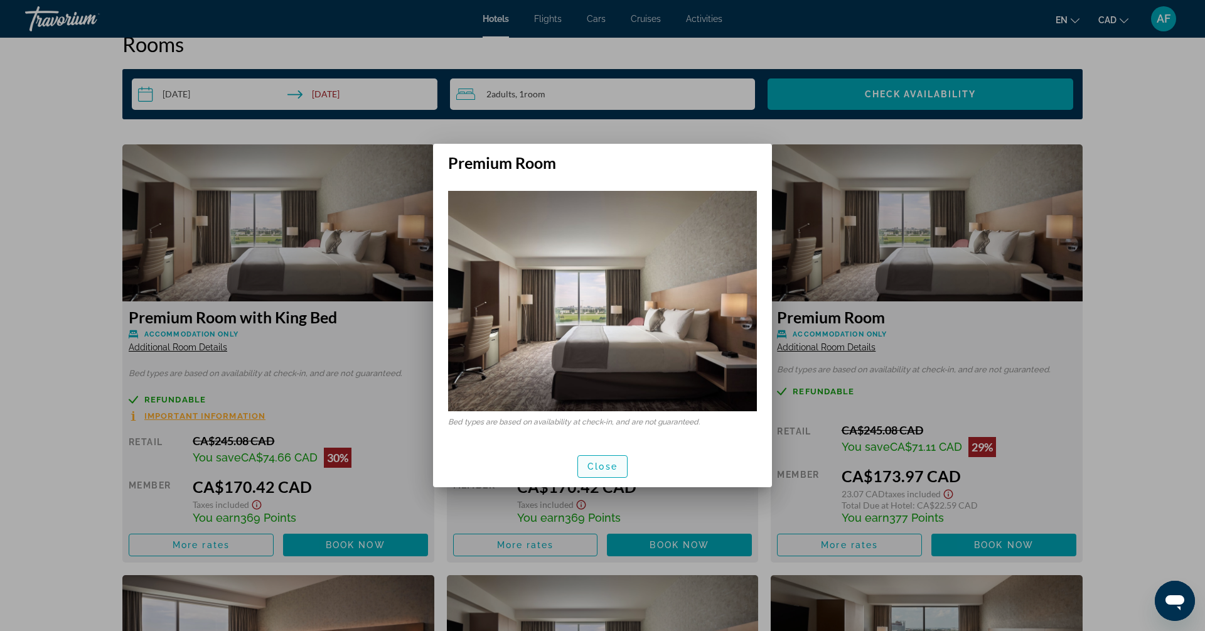
click at [597, 469] on span "Close" at bounding box center [602, 466] width 30 height 10
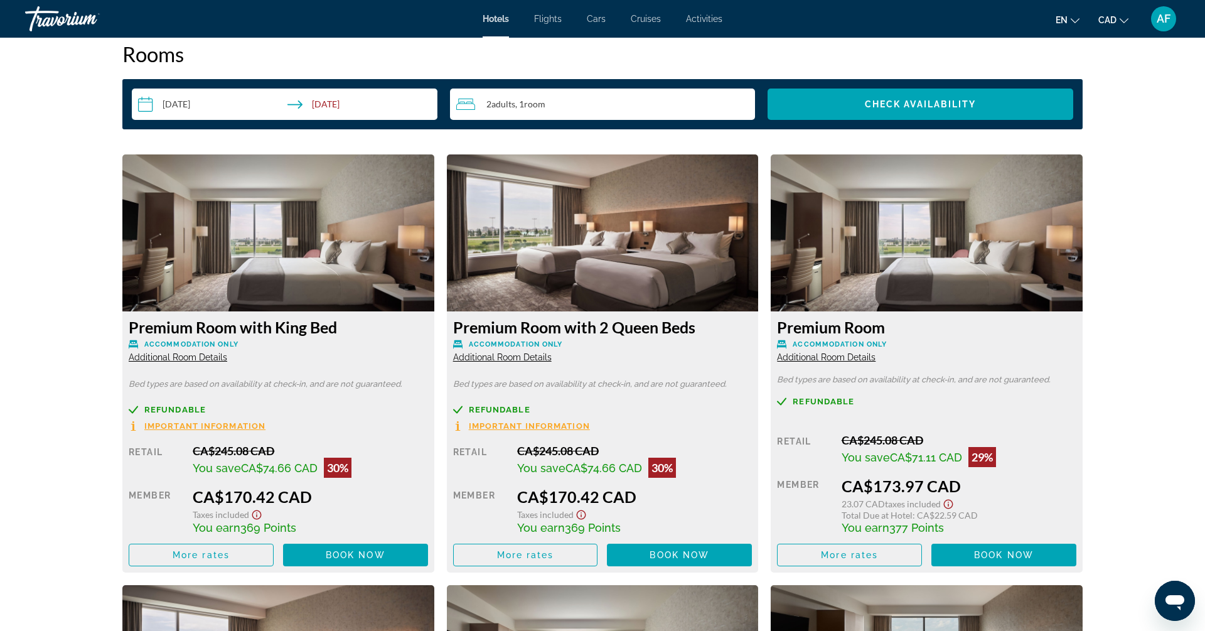
scroll to position [1576, 0]
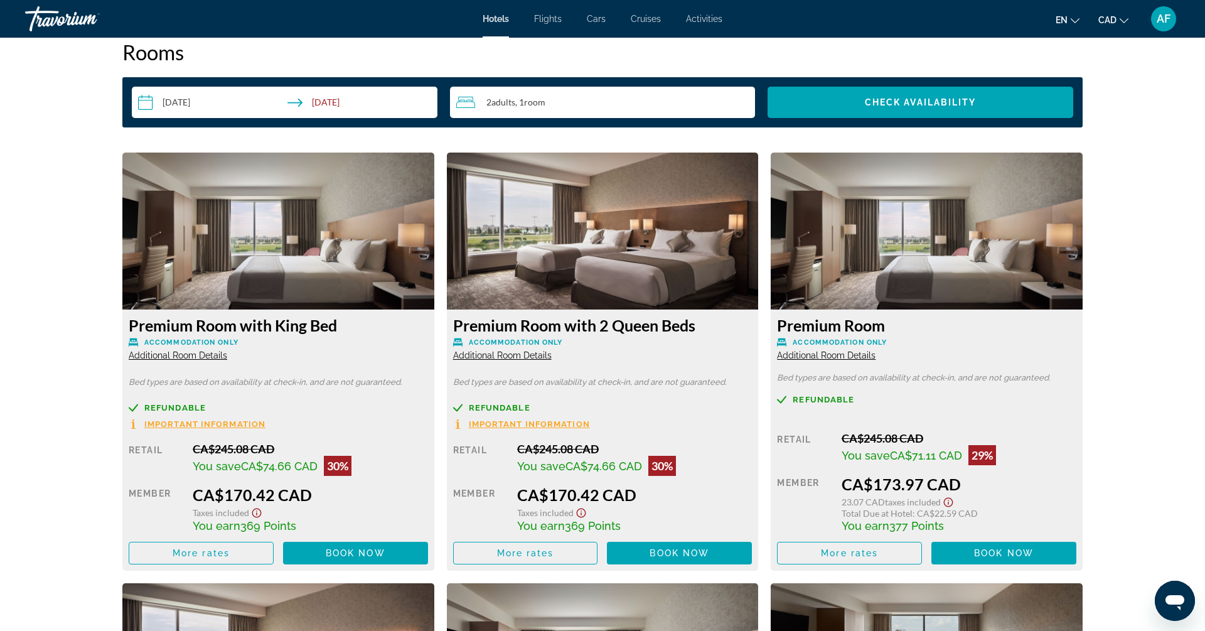
click at [215, 421] on span "Important Information" at bounding box center [204, 424] width 121 height 8
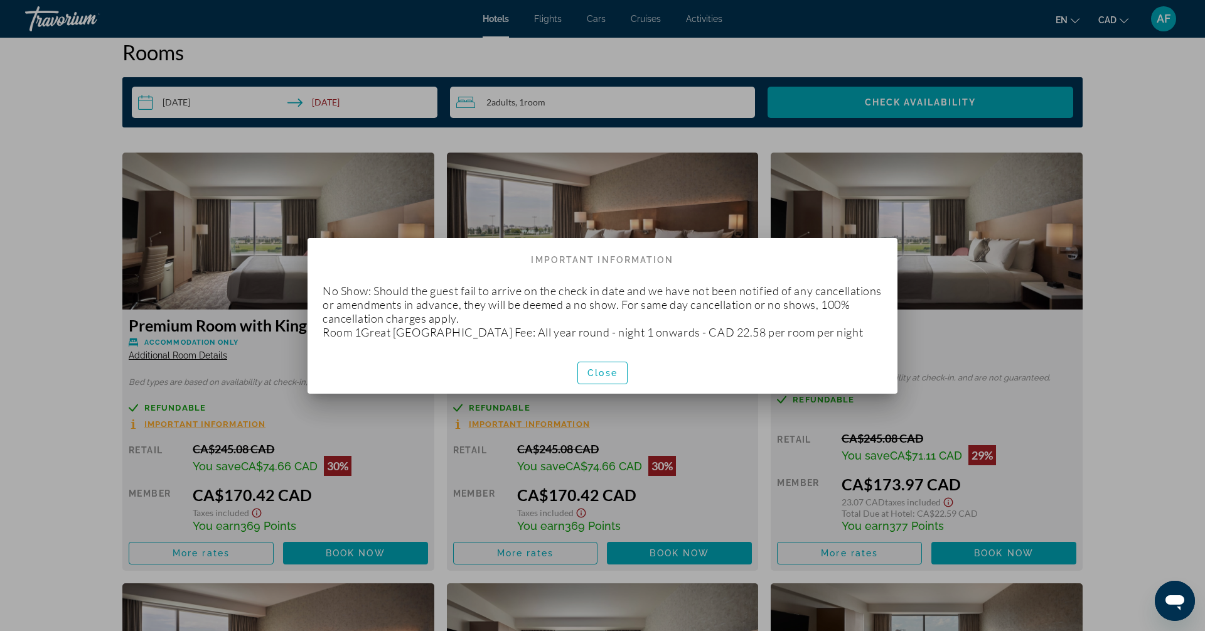
scroll to position [0, 0]
click at [600, 378] on span "Close" at bounding box center [602, 373] width 30 height 10
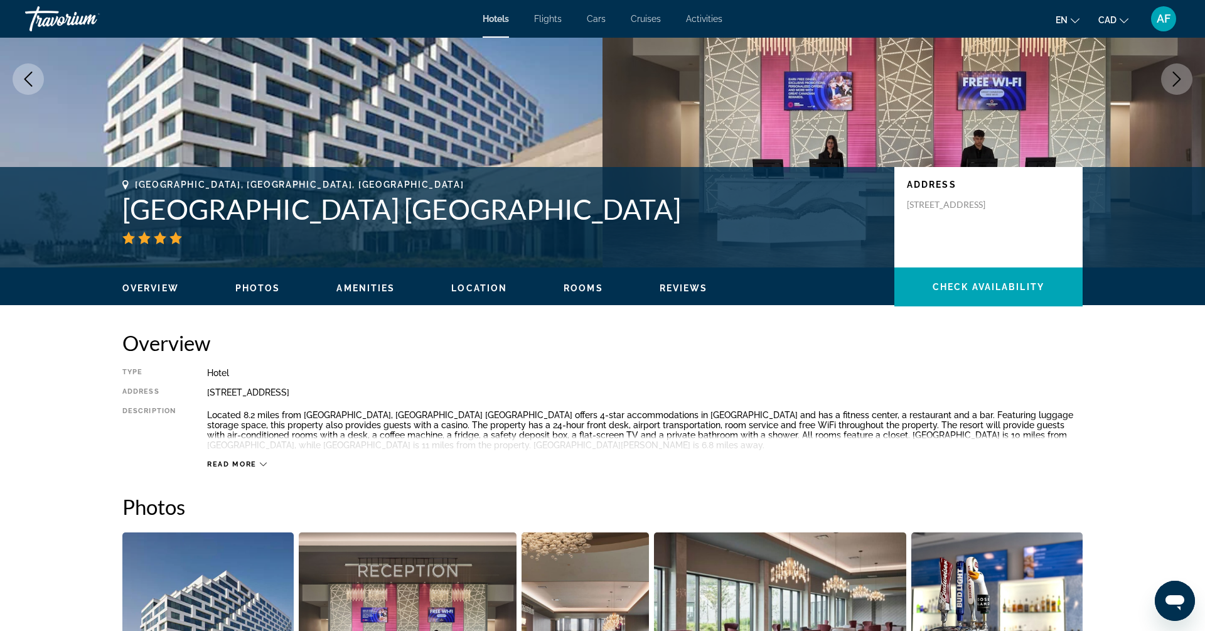
scroll to position [137, 0]
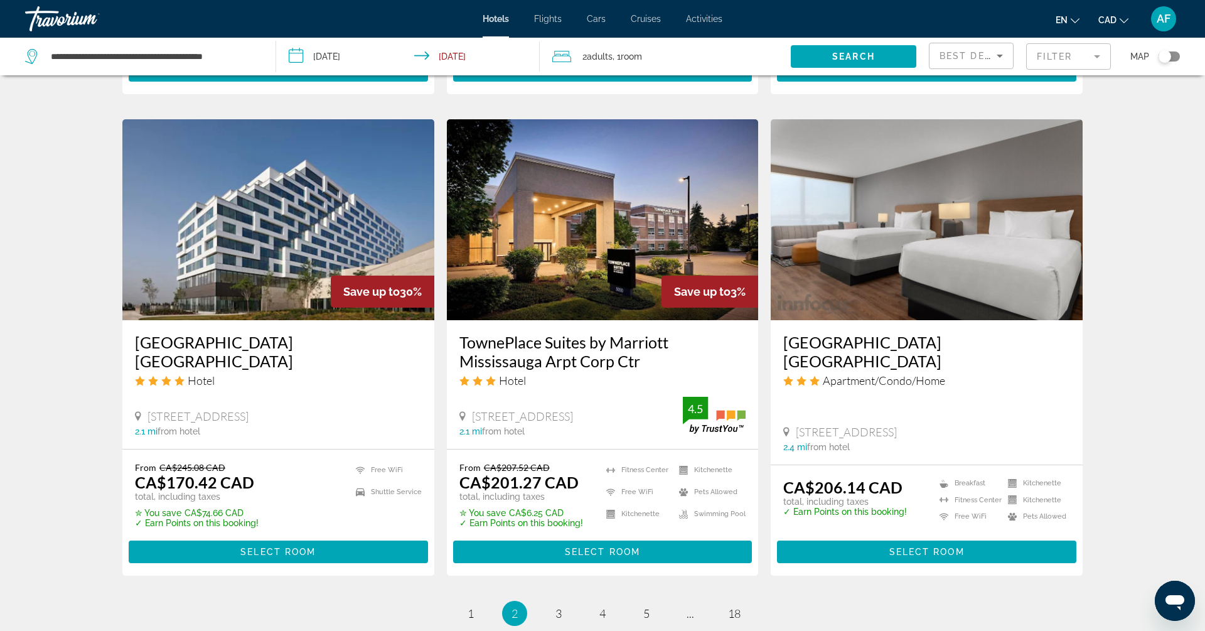
scroll to position [1448, 0]
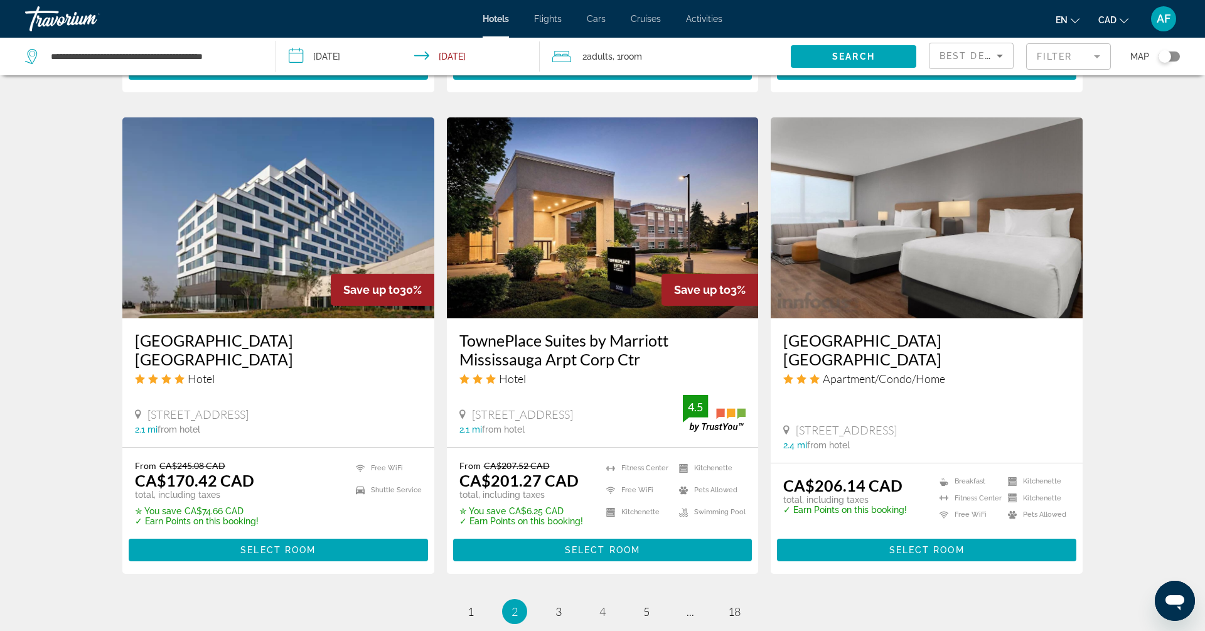
click at [959, 242] on img "Main content" at bounding box center [927, 217] width 312 height 201
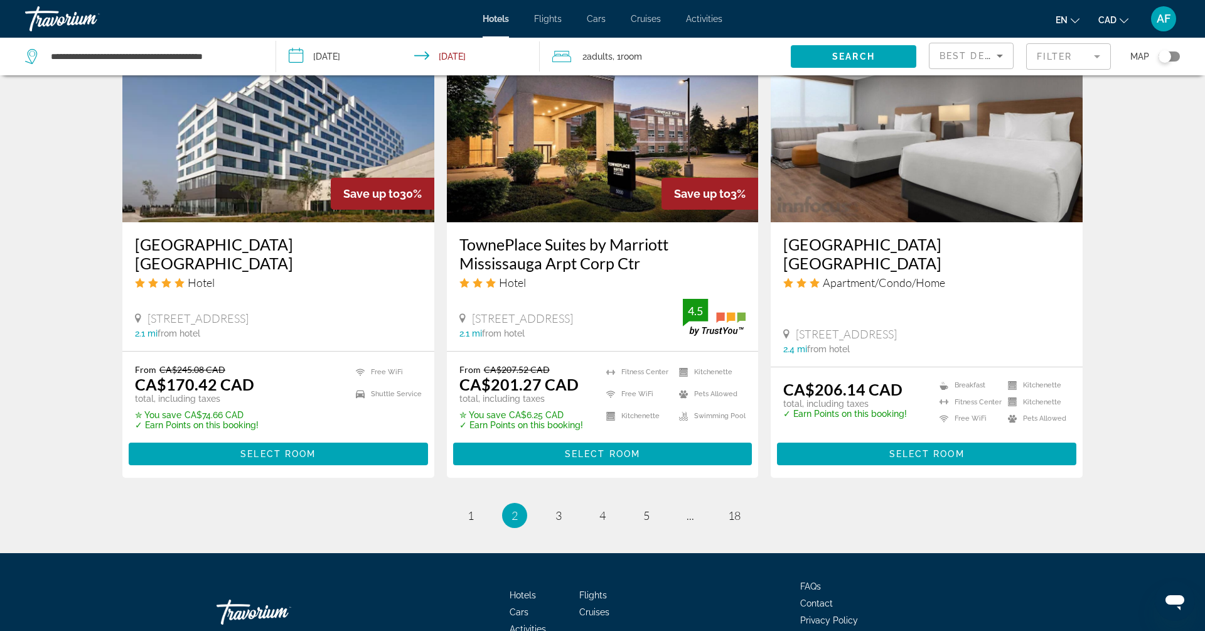
scroll to position [1547, 0]
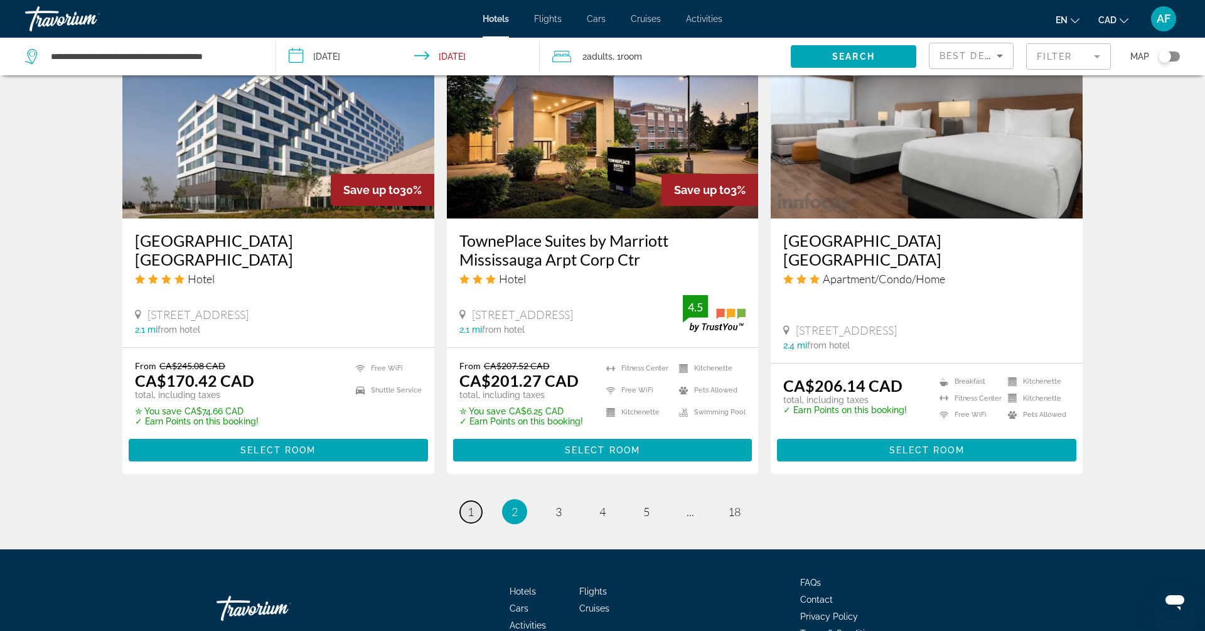
click at [472, 504] on span "1" at bounding box center [470, 511] width 6 height 14
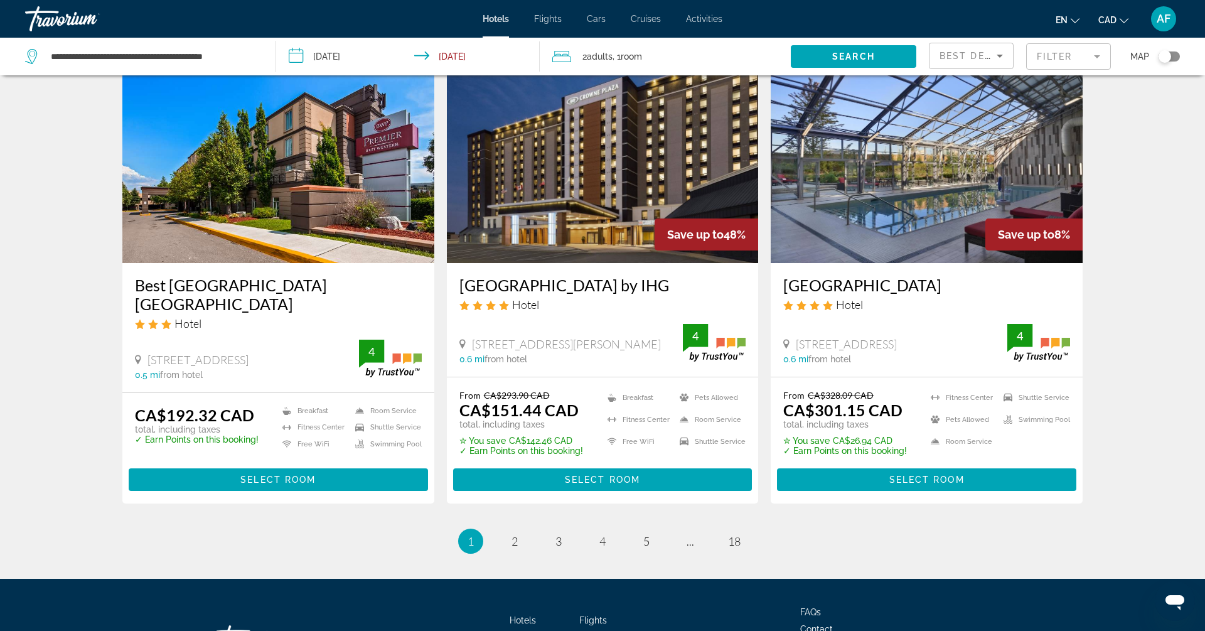
scroll to position [1506, 0]
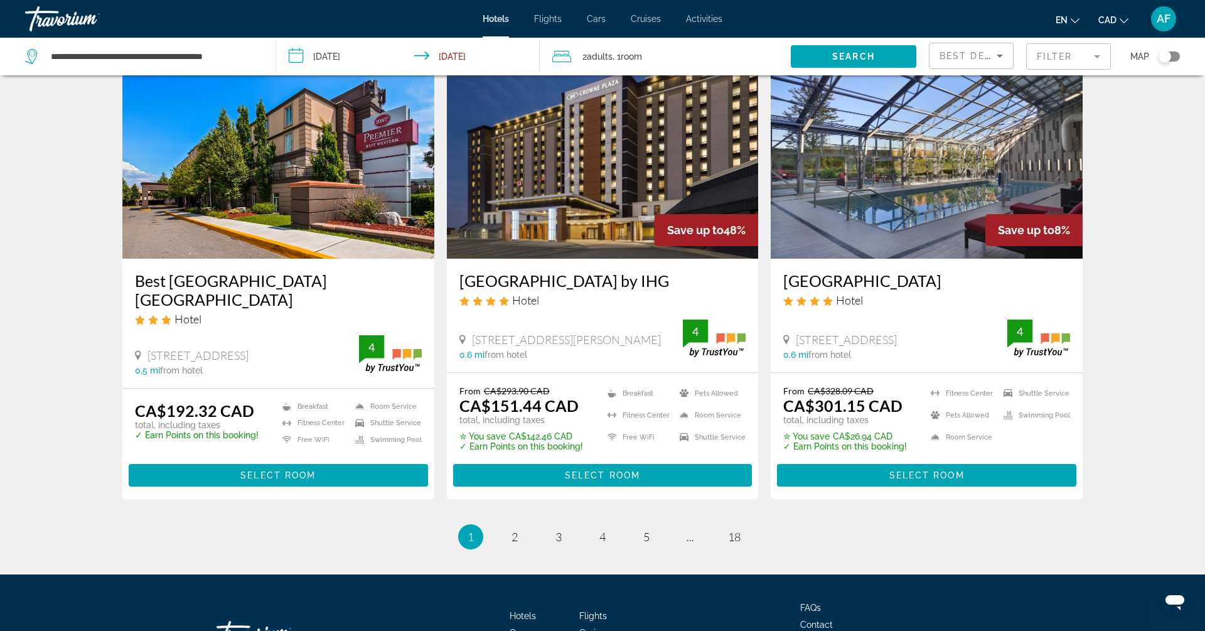
click at [494, 271] on h3 "[GEOGRAPHIC_DATA] by IHG" at bounding box center [602, 280] width 287 height 19
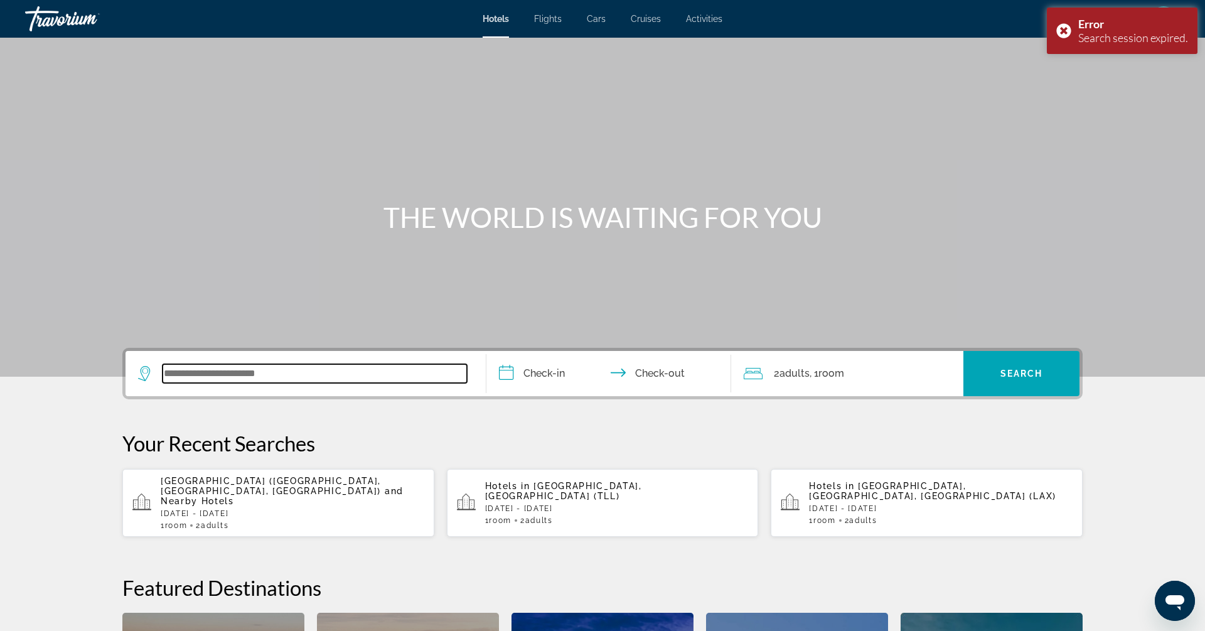
click at [294, 375] on input "Search widget" at bounding box center [315, 373] width 304 height 19
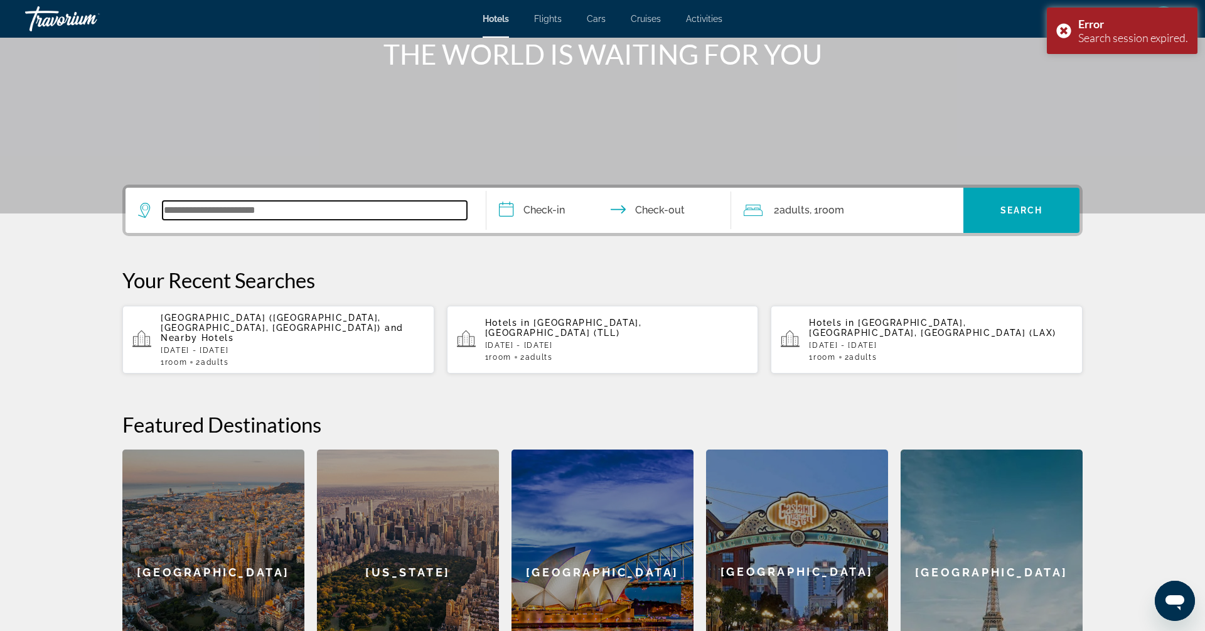
scroll to position [306, 0]
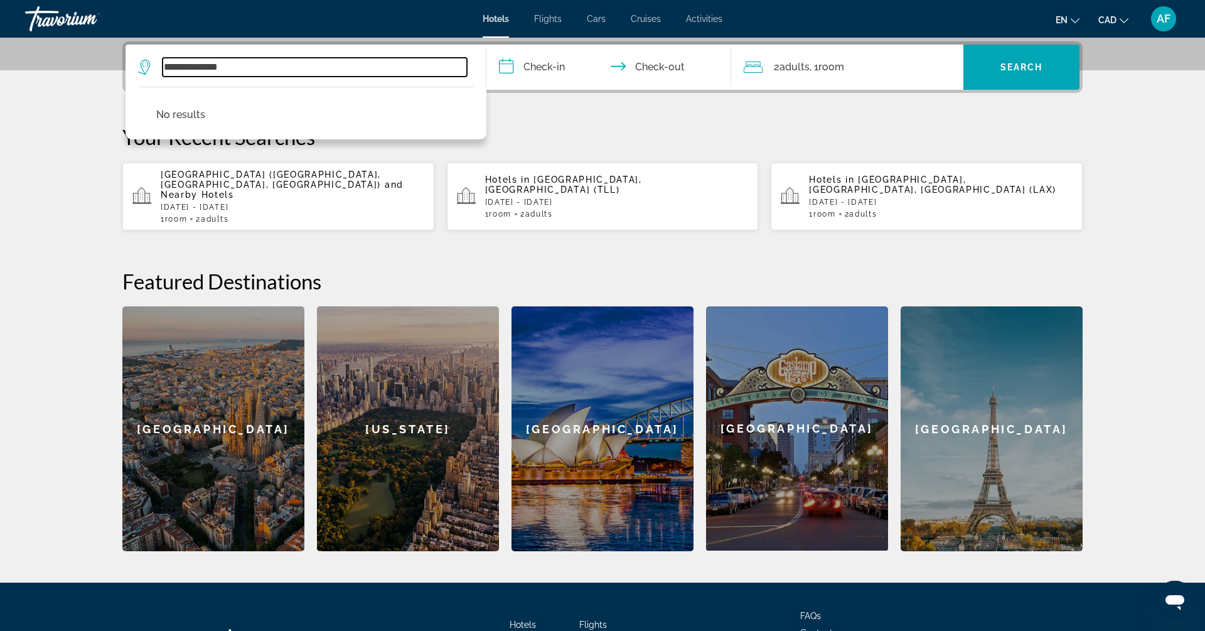
type input "**********"
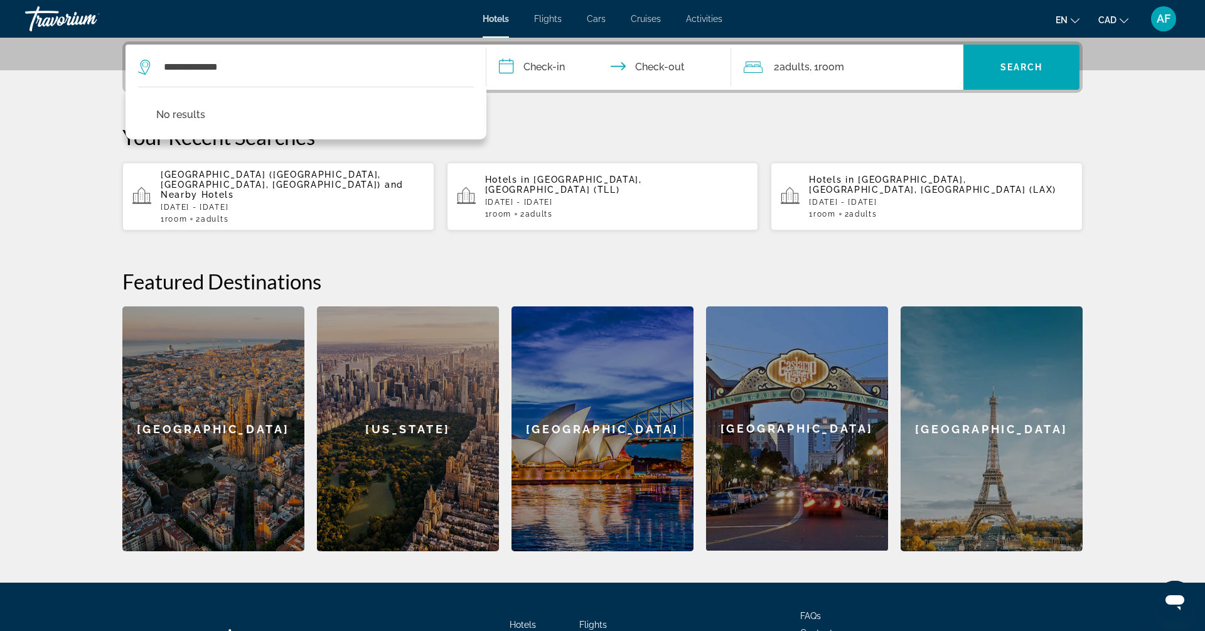
click at [227, 215] on span "Adults" at bounding box center [215, 219] width 28 height 9
